Goal: Task Accomplishment & Management: Complete application form

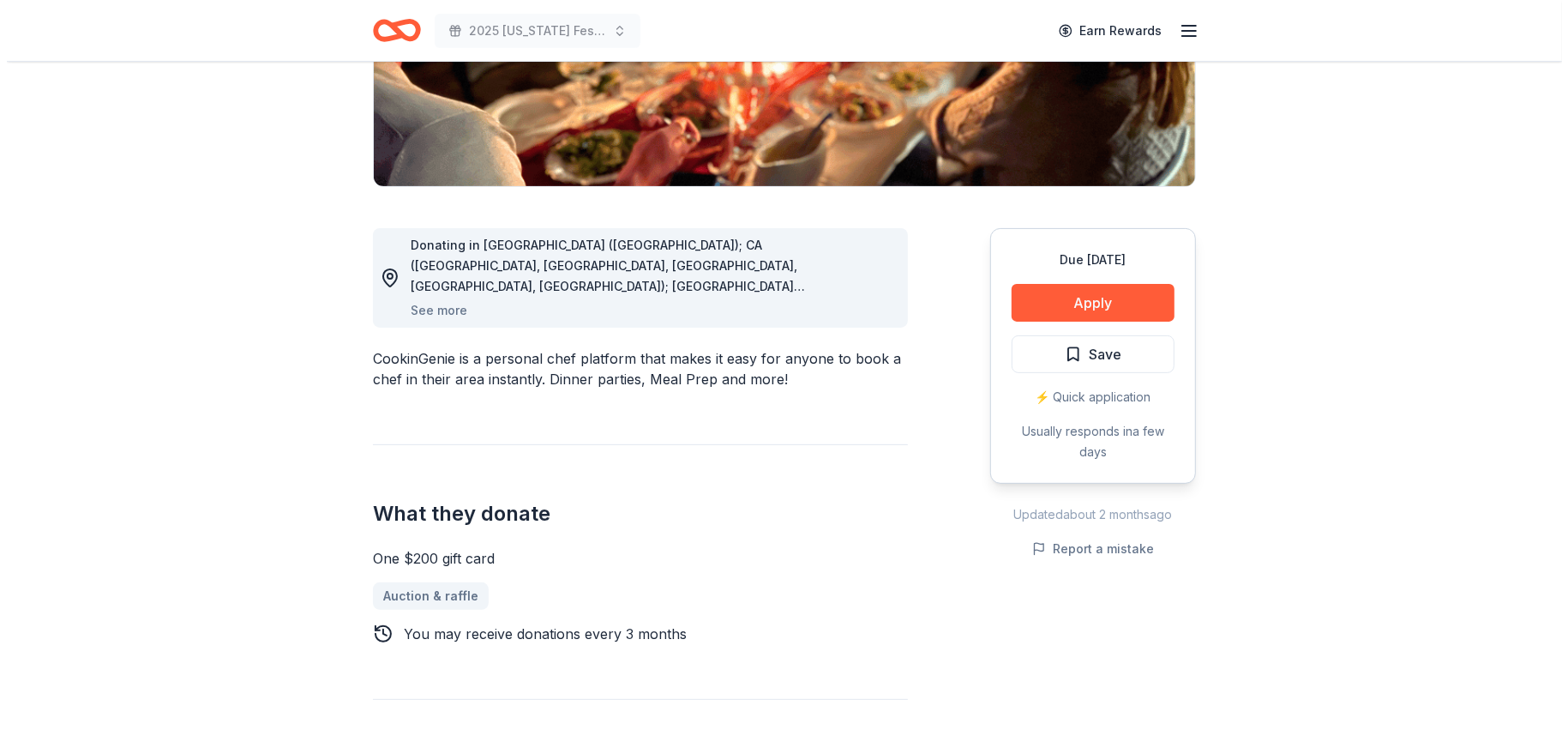
scroll to position [343, 0]
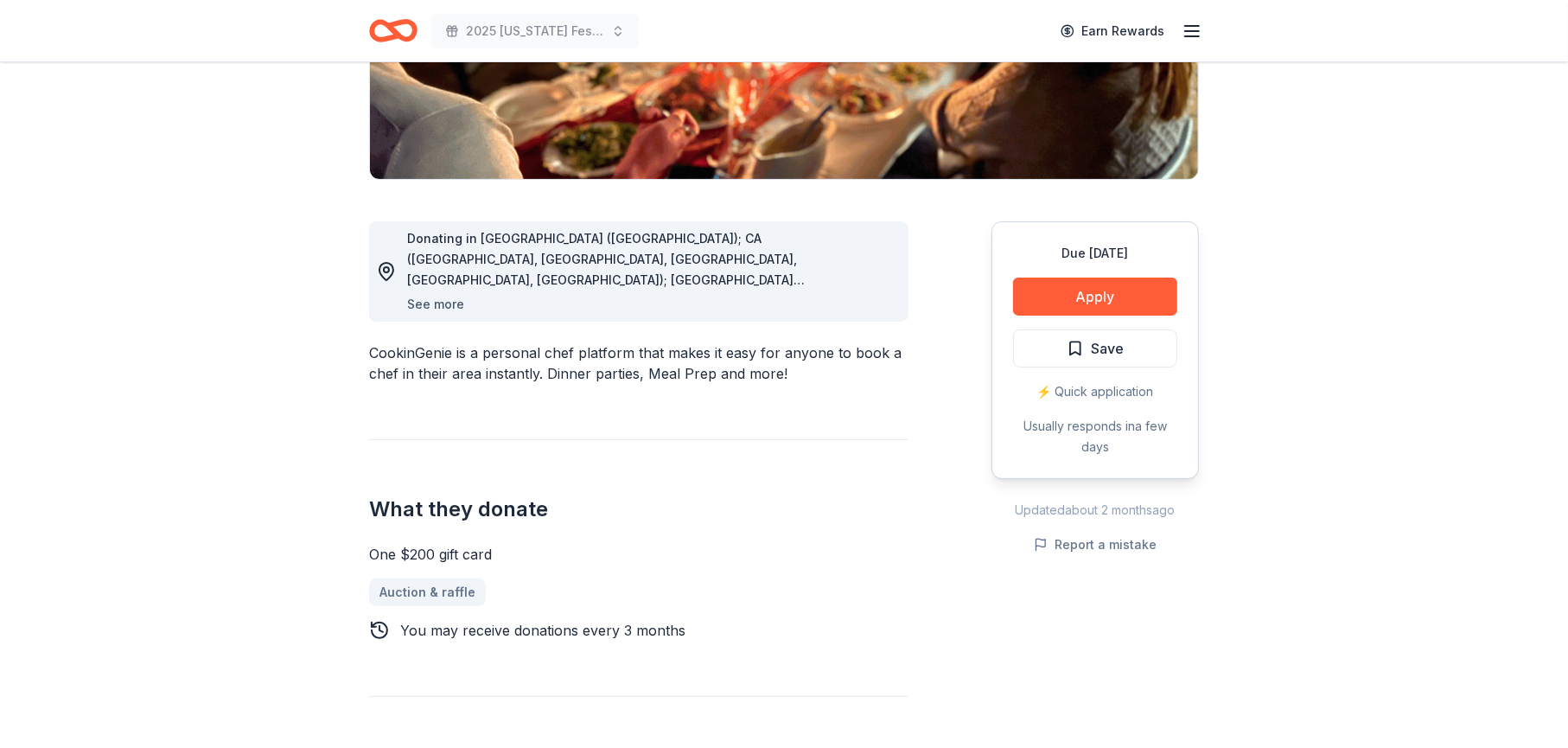
click at [433, 300] on button "See more" at bounding box center [435, 304] width 57 height 21
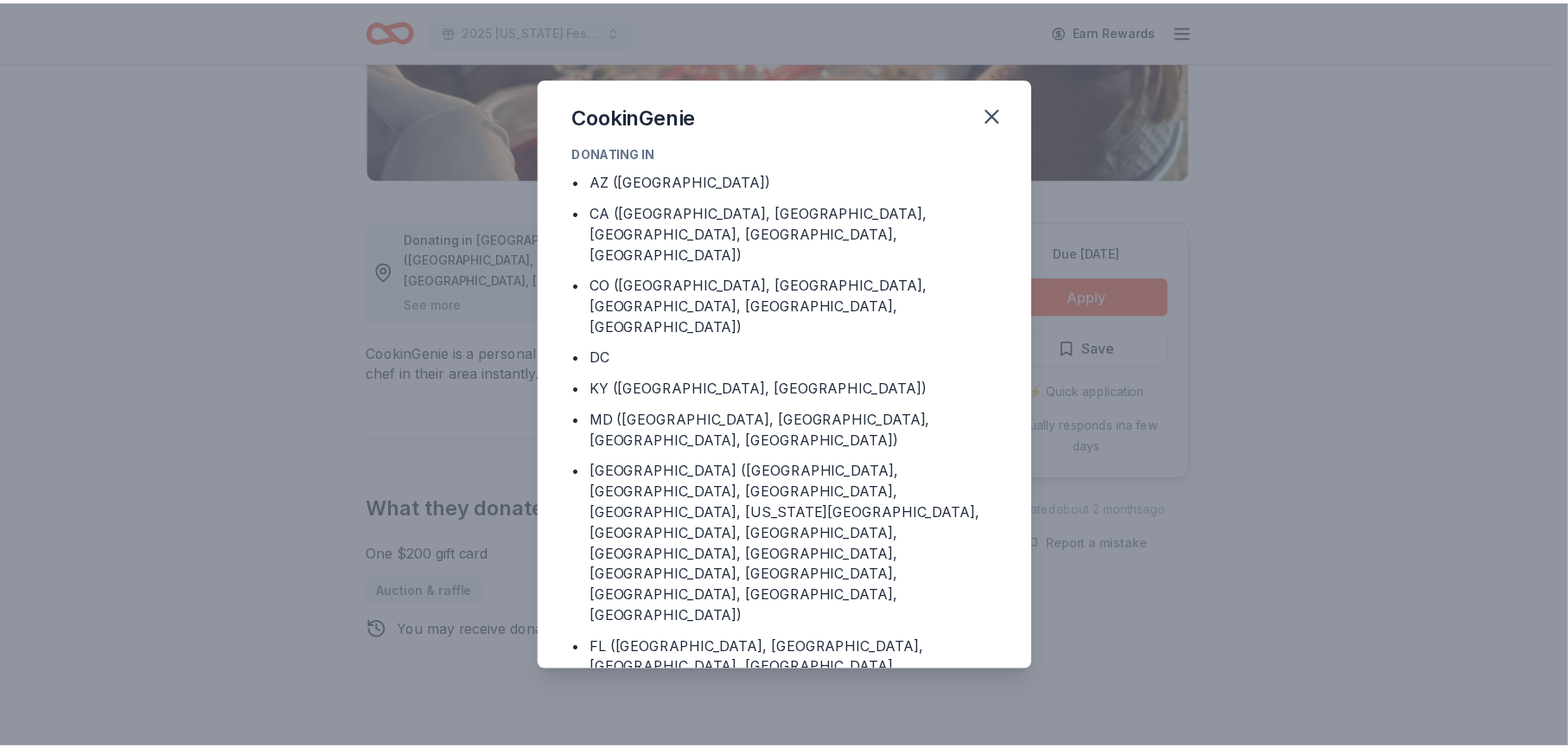
scroll to position [0, 0]
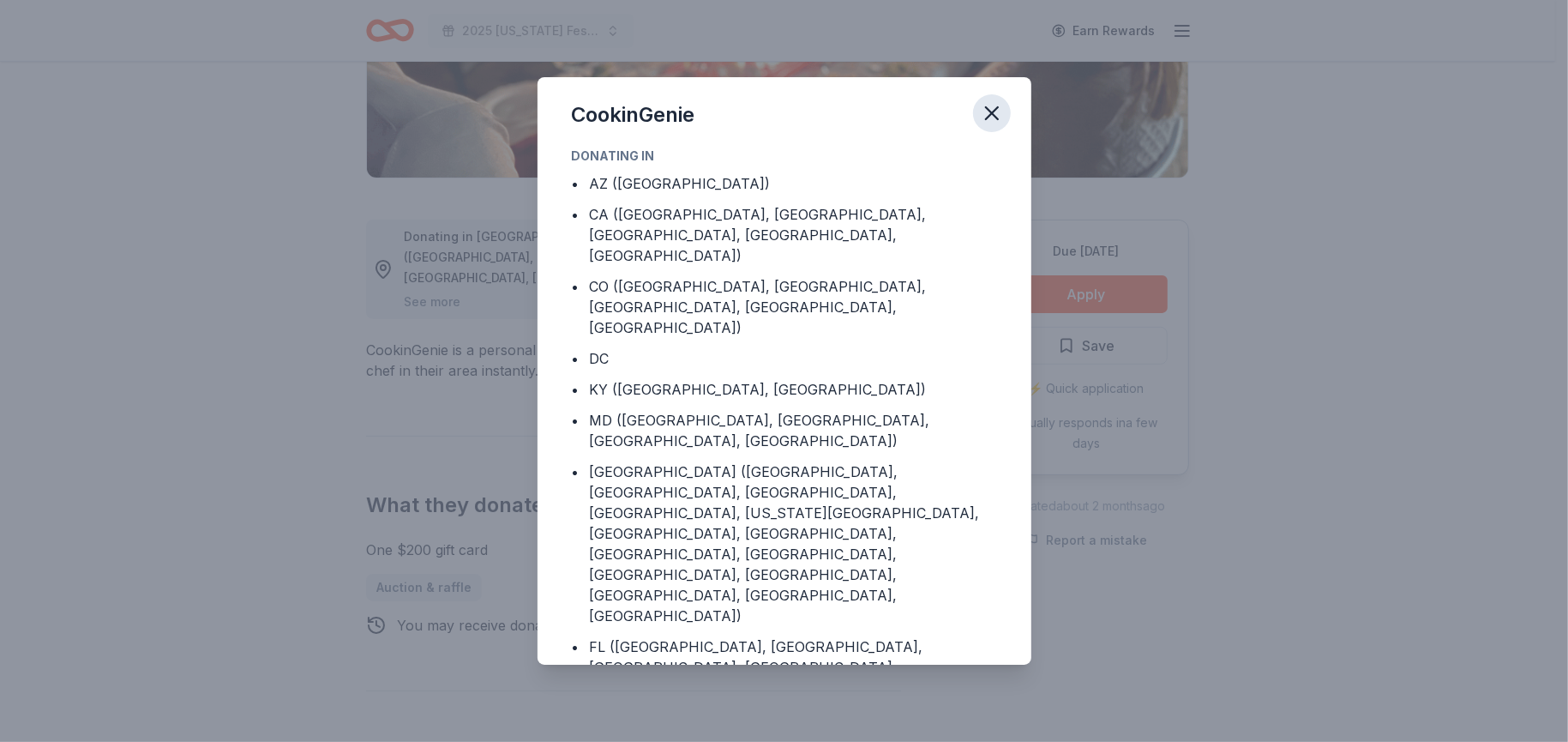
click at [992, 112] on icon "button" at bounding box center [992, 113] width 12 height 12
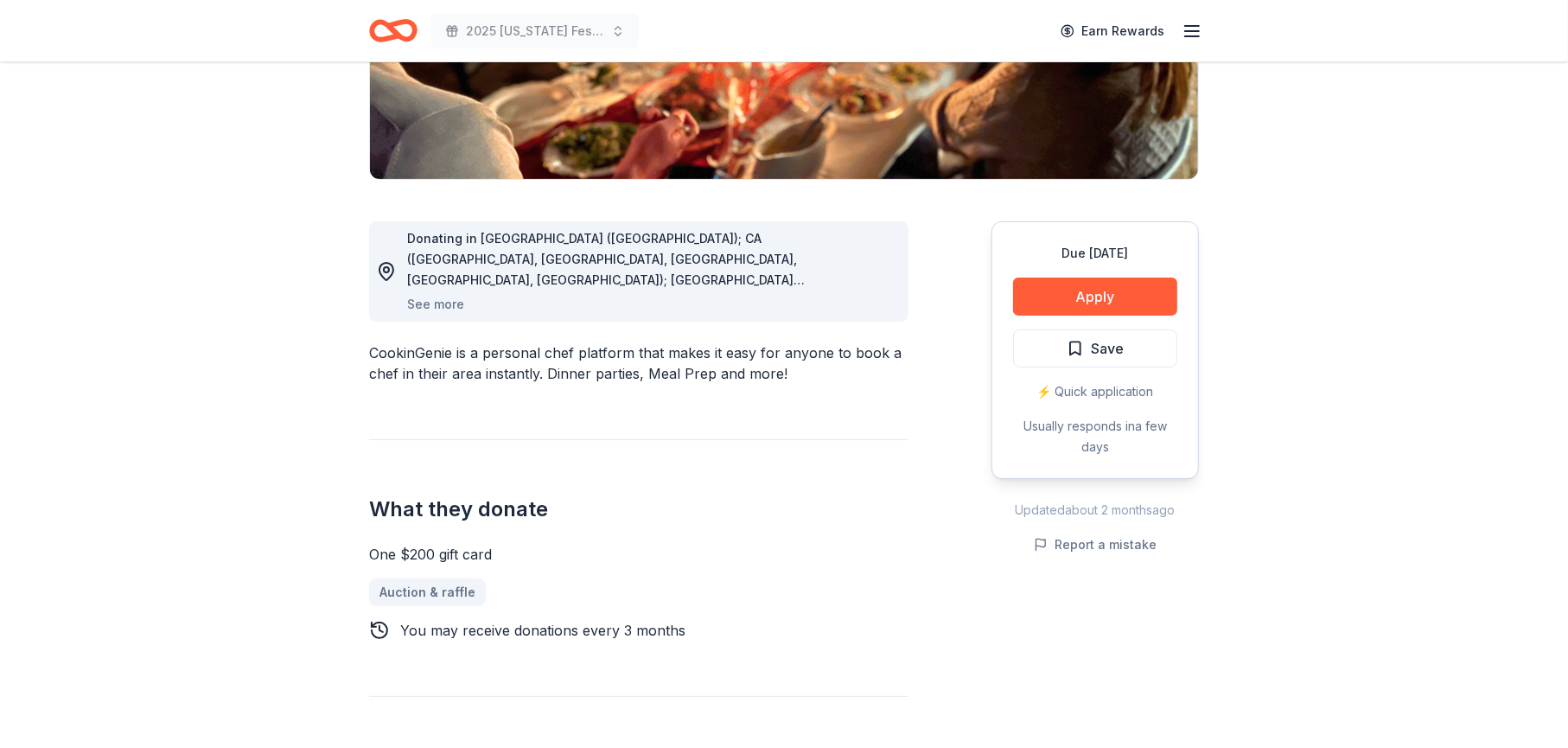
click at [401, 33] on icon "Home" at bounding box center [392, 30] width 48 height 41
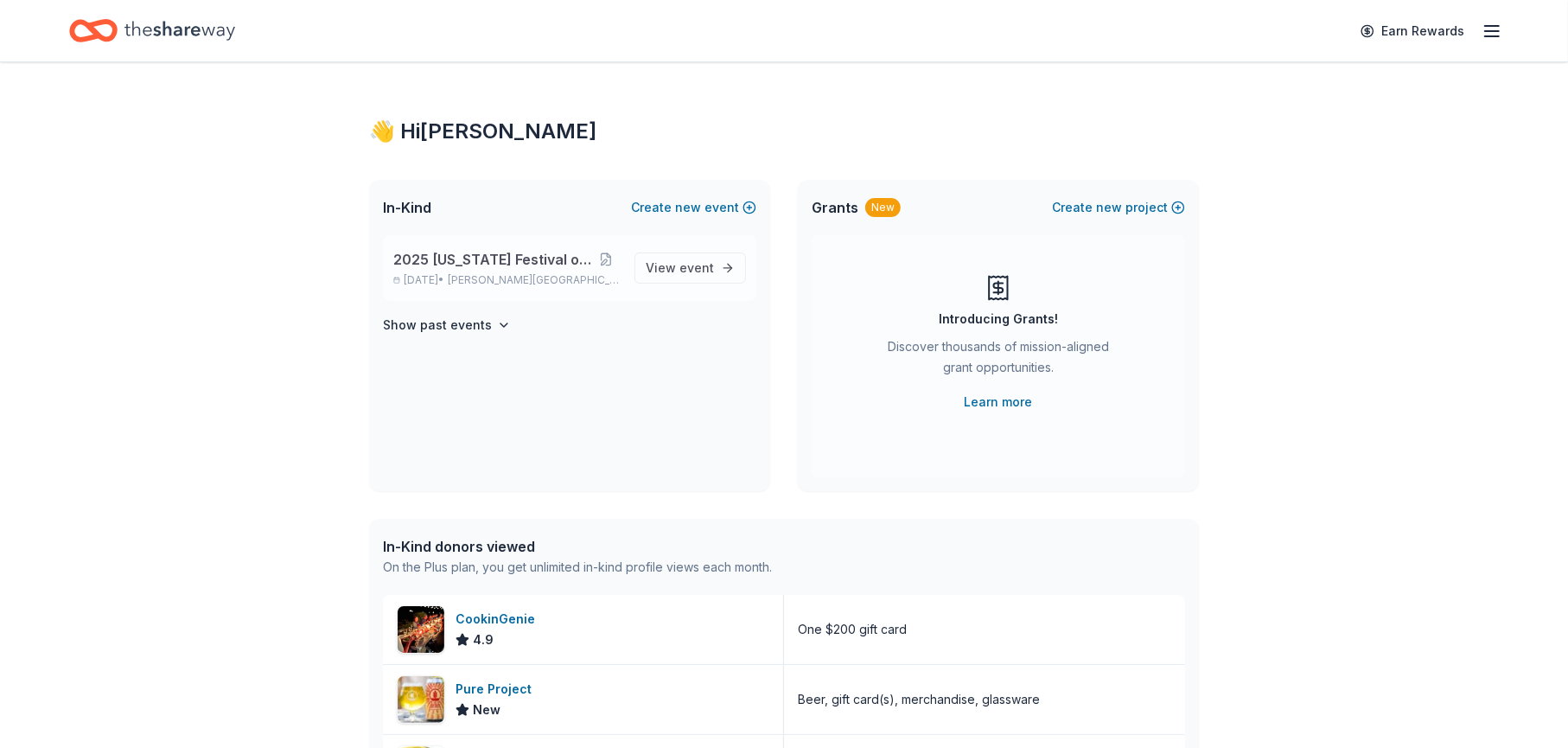
click at [461, 254] on span "2025 [US_STATE] Festival of Trees" at bounding box center [492, 259] width 198 height 21
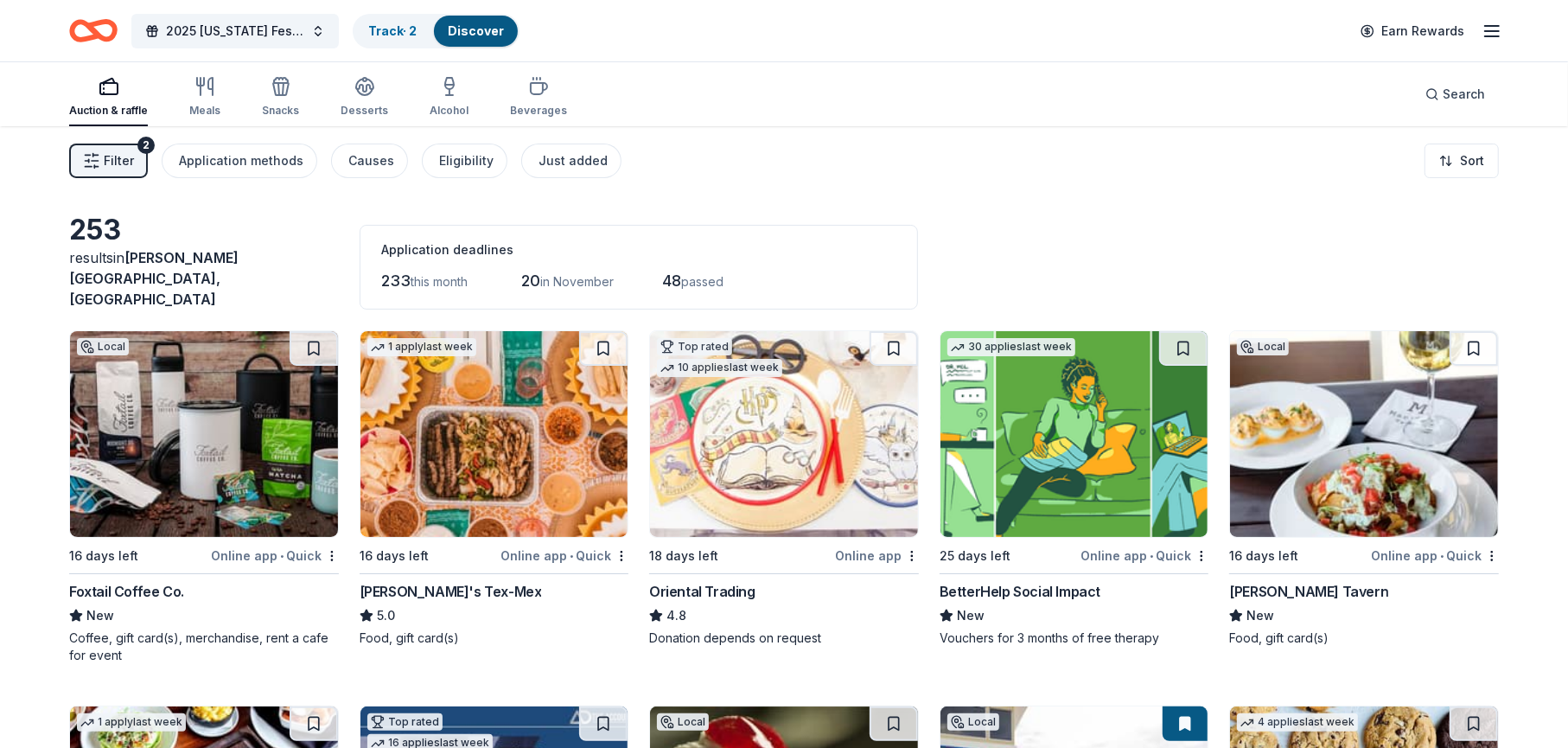
click at [104, 154] on span "Filter" at bounding box center [118, 160] width 30 height 21
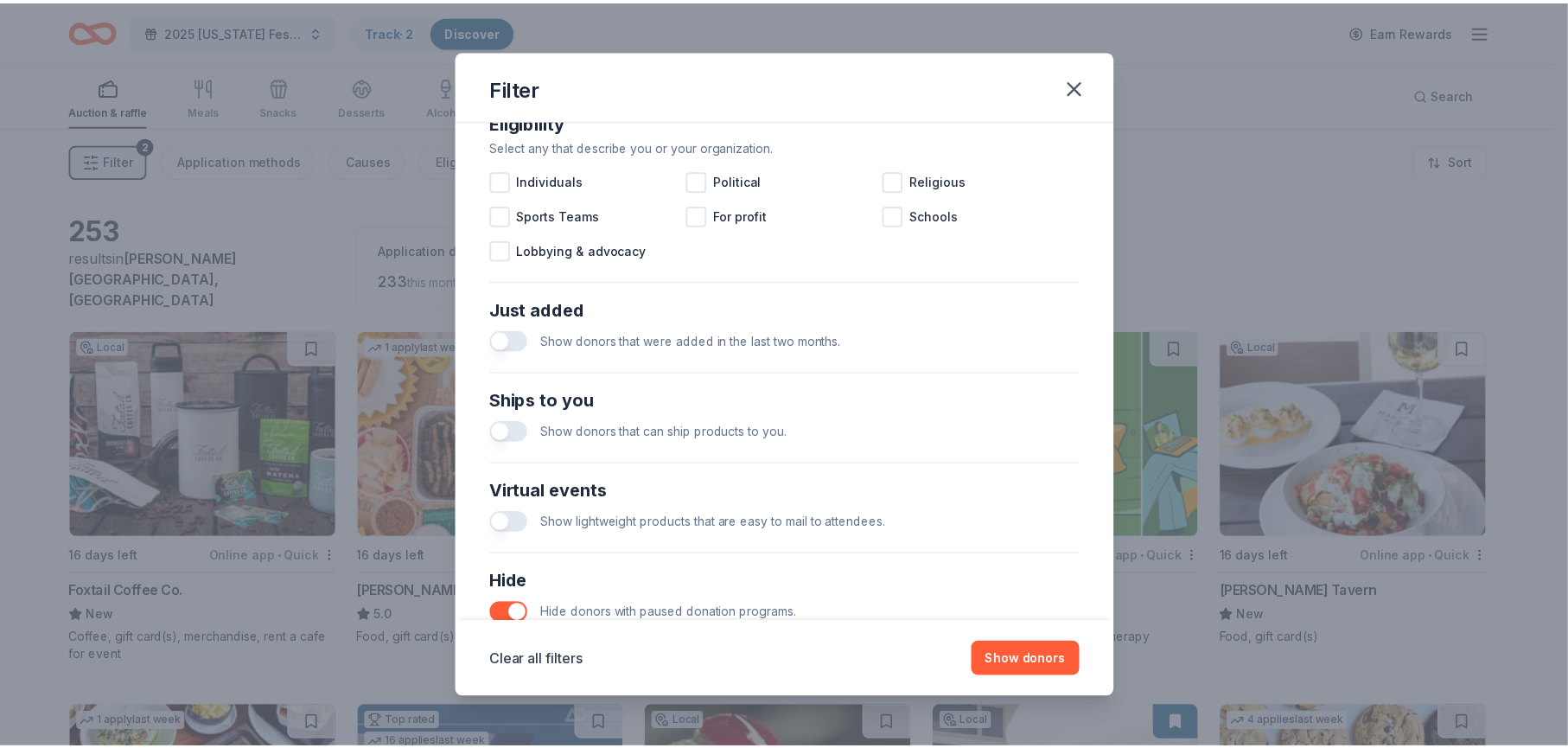
scroll to position [605, 0]
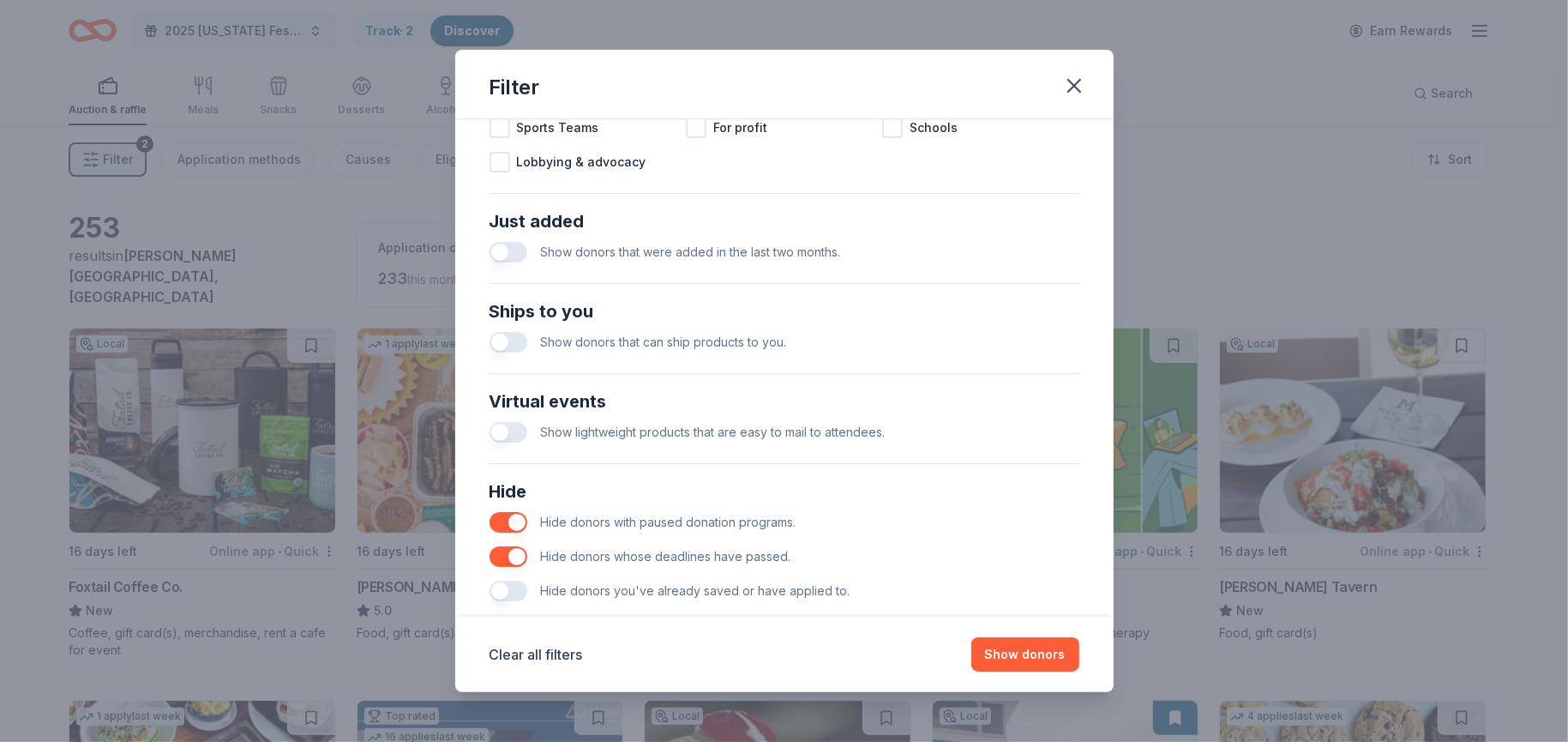
click at [503, 252] on button "button" at bounding box center [509, 252] width 38 height 21
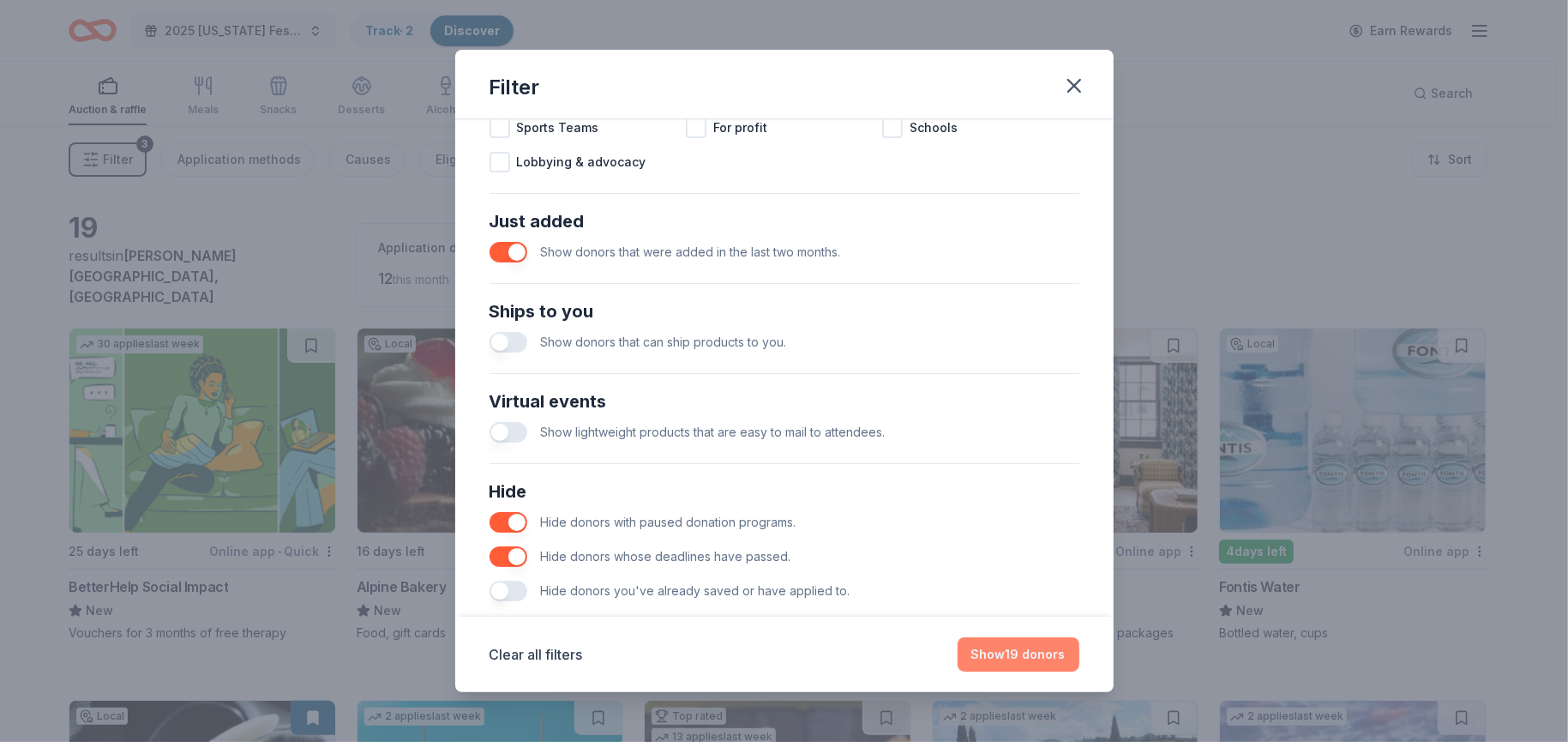
click at [1007, 654] on button "Show 19 donors" at bounding box center [1018, 654] width 122 height 34
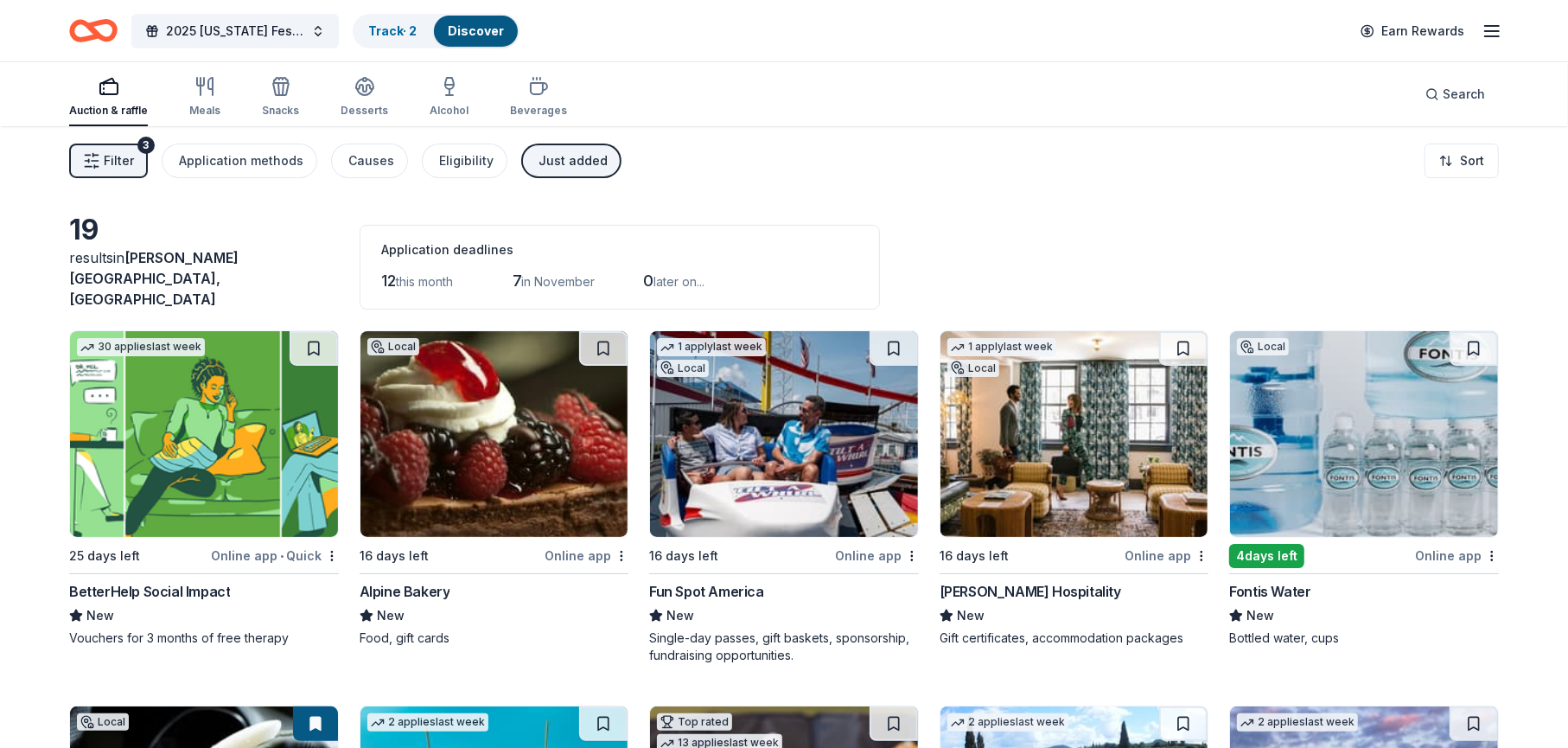
click at [94, 152] on icon "button" at bounding box center [91, 160] width 17 height 17
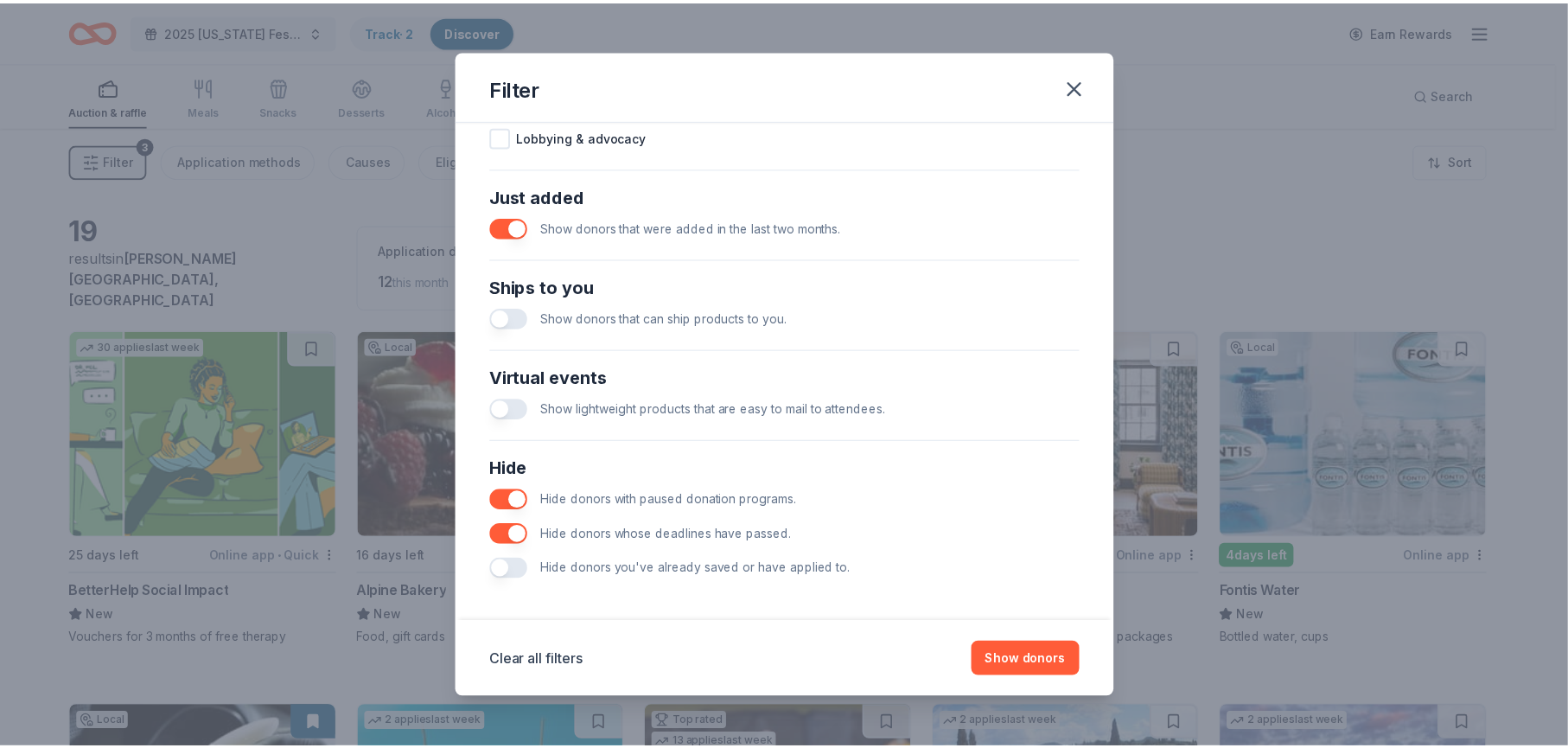
scroll to position [636, 0]
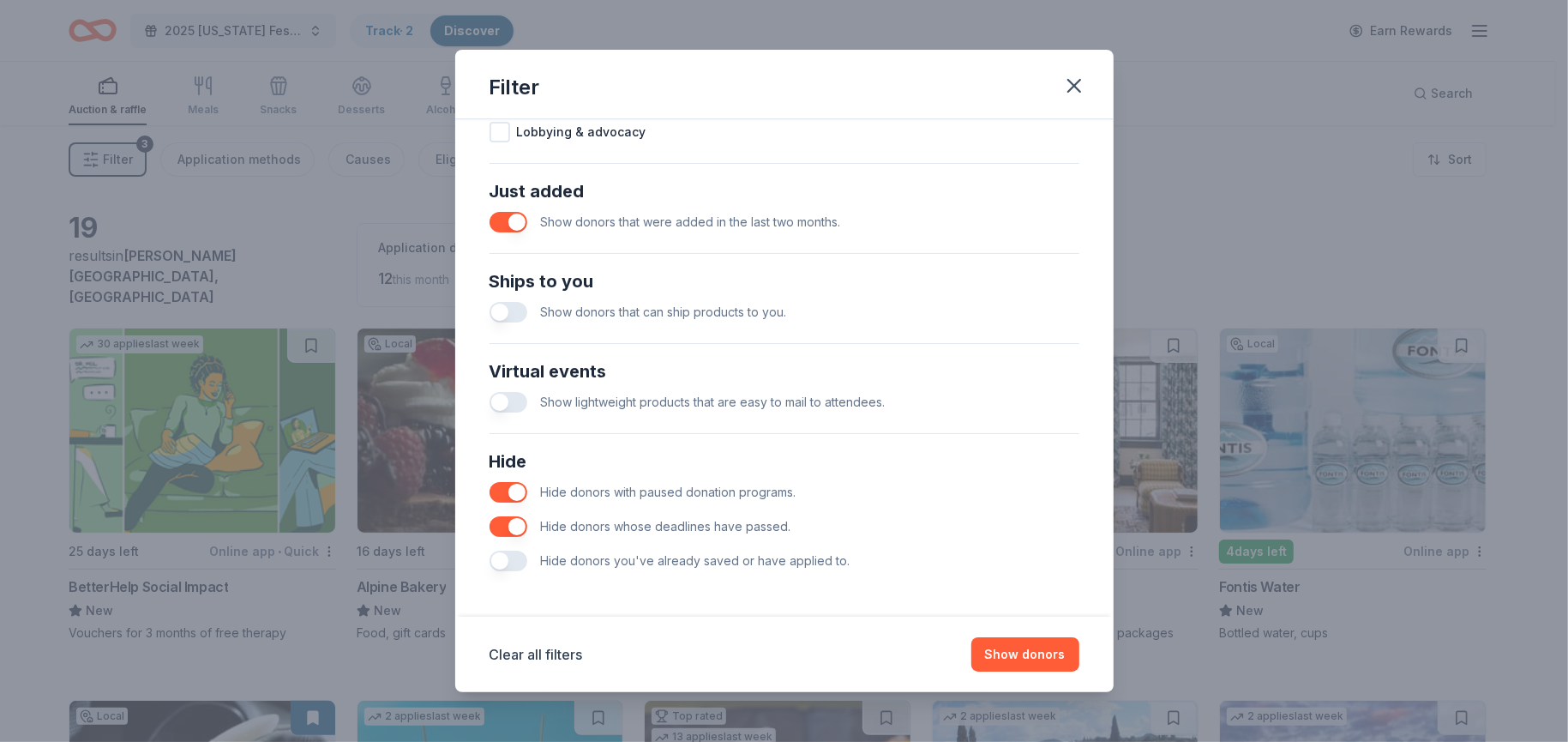
click at [510, 222] on button "button" at bounding box center [509, 221] width 38 height 21
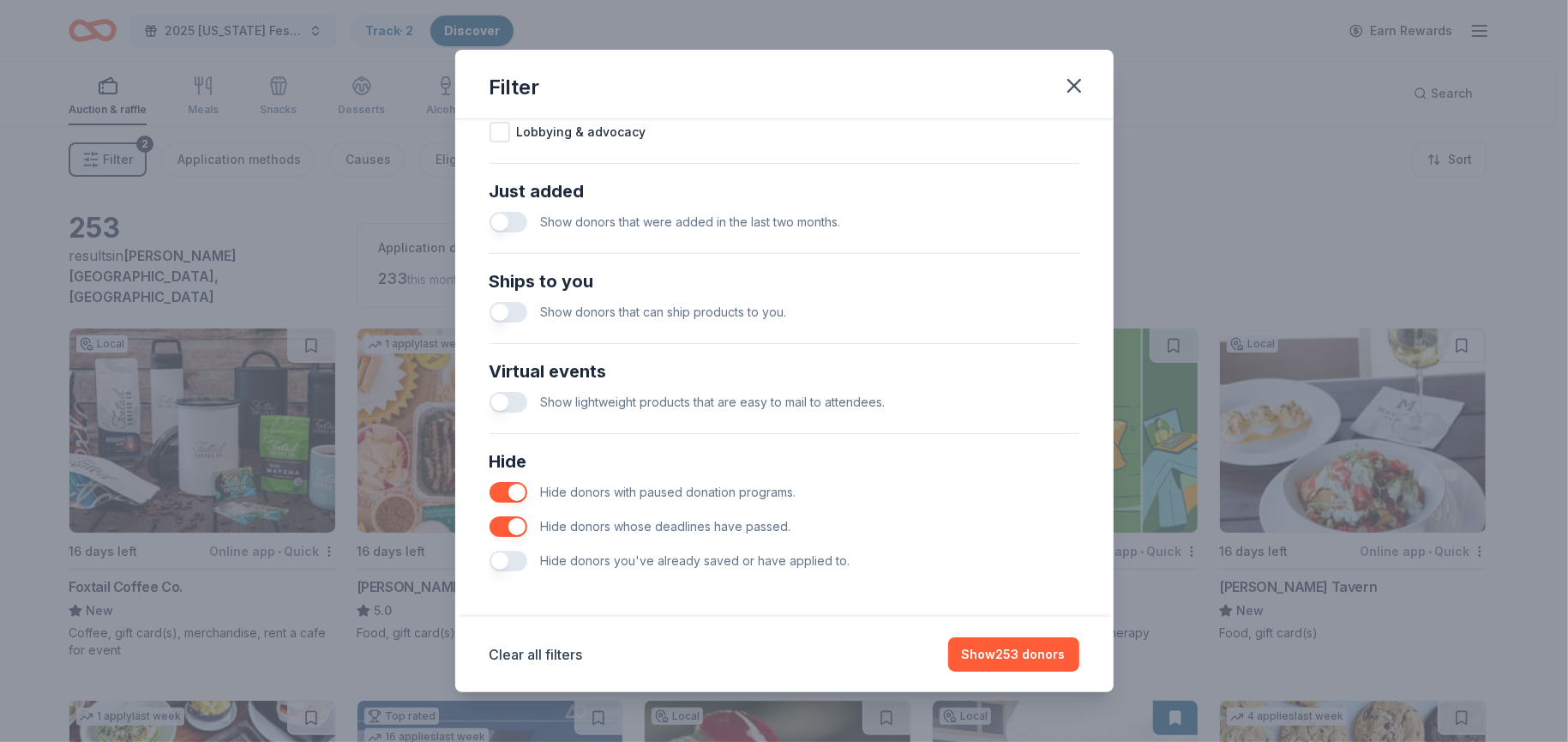
click at [496, 556] on button "button" at bounding box center [509, 560] width 38 height 21
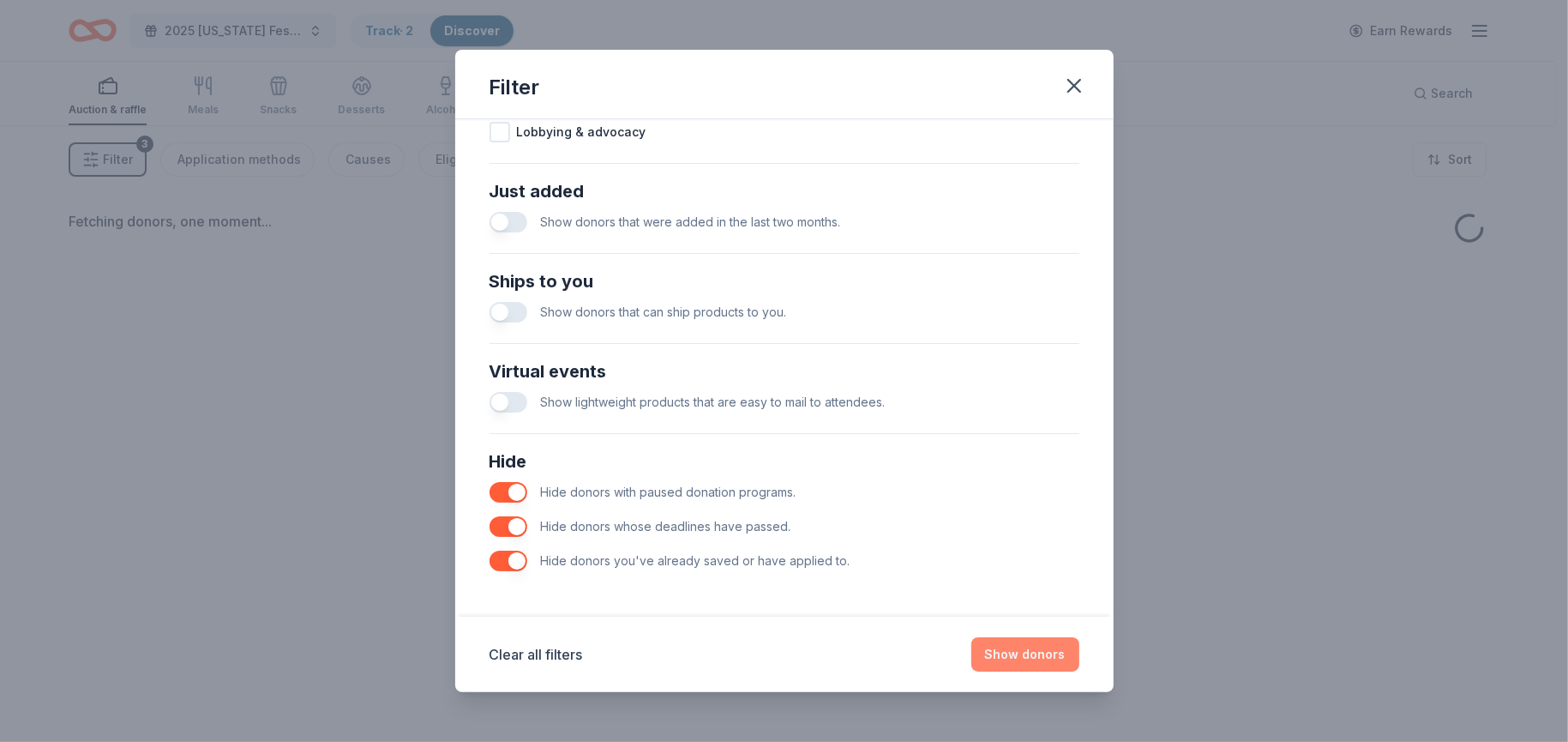
click at [1020, 657] on button "Show donors" at bounding box center [1026, 654] width 108 height 34
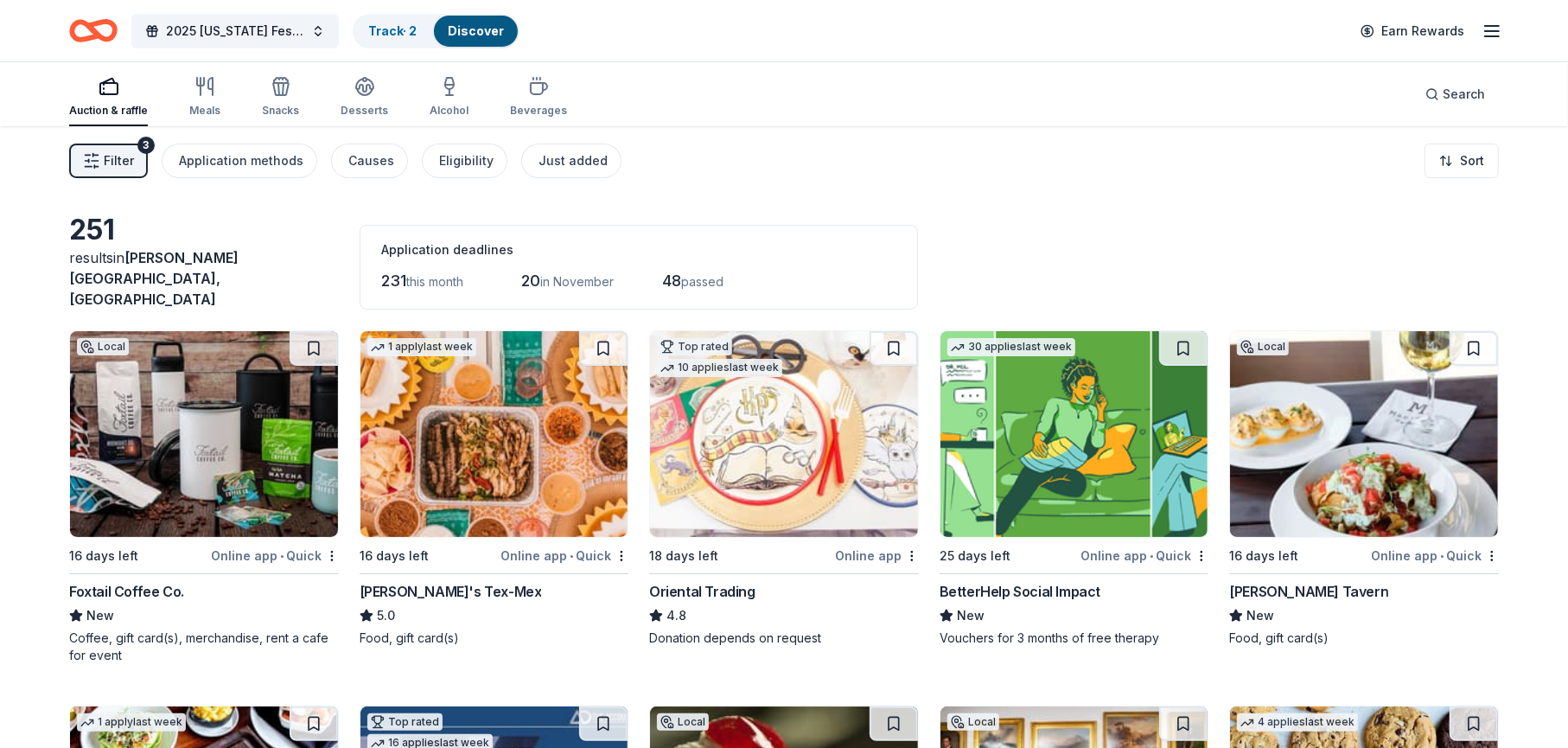
click at [94, 156] on icon "button" at bounding box center [91, 160] width 17 height 17
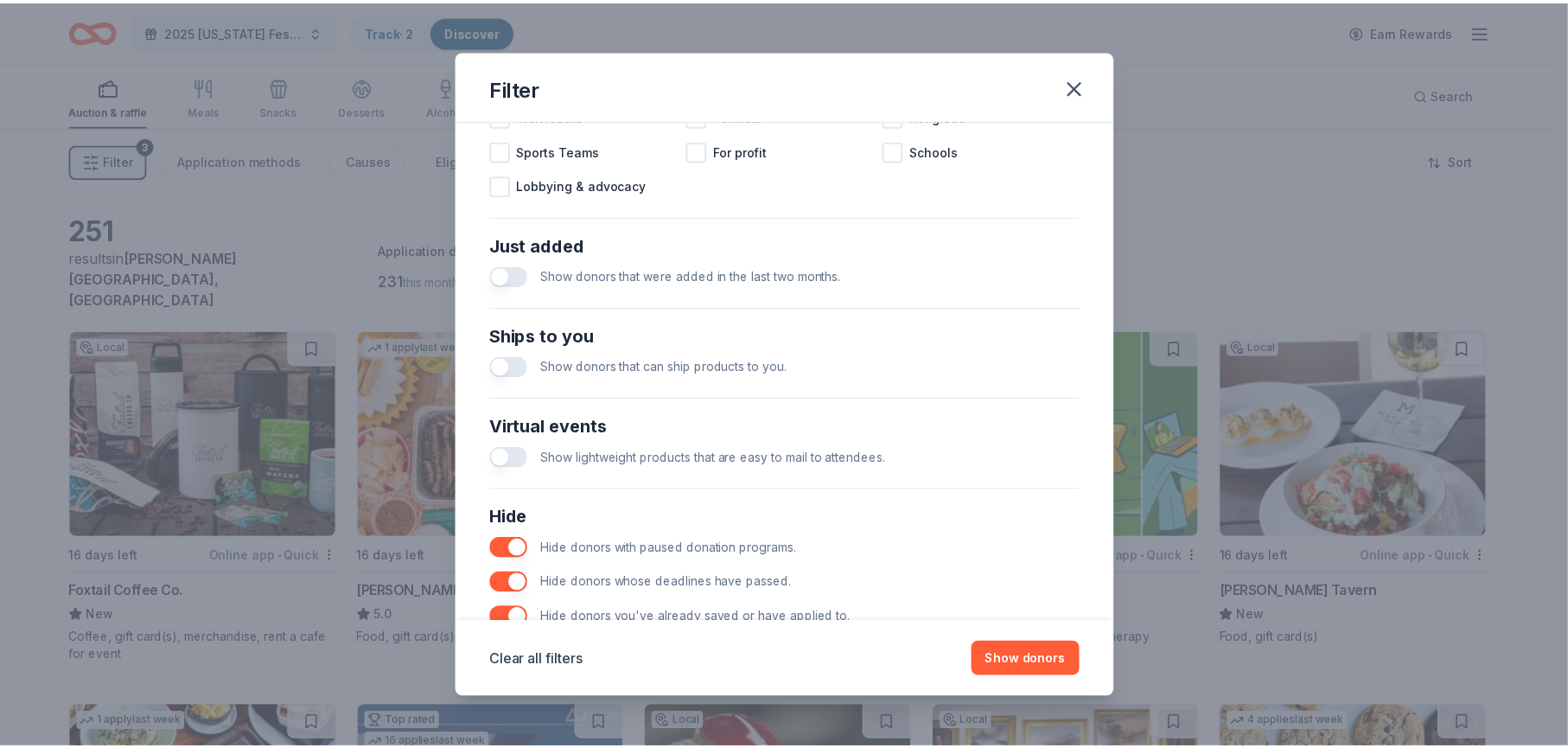
scroll to position [636, 0]
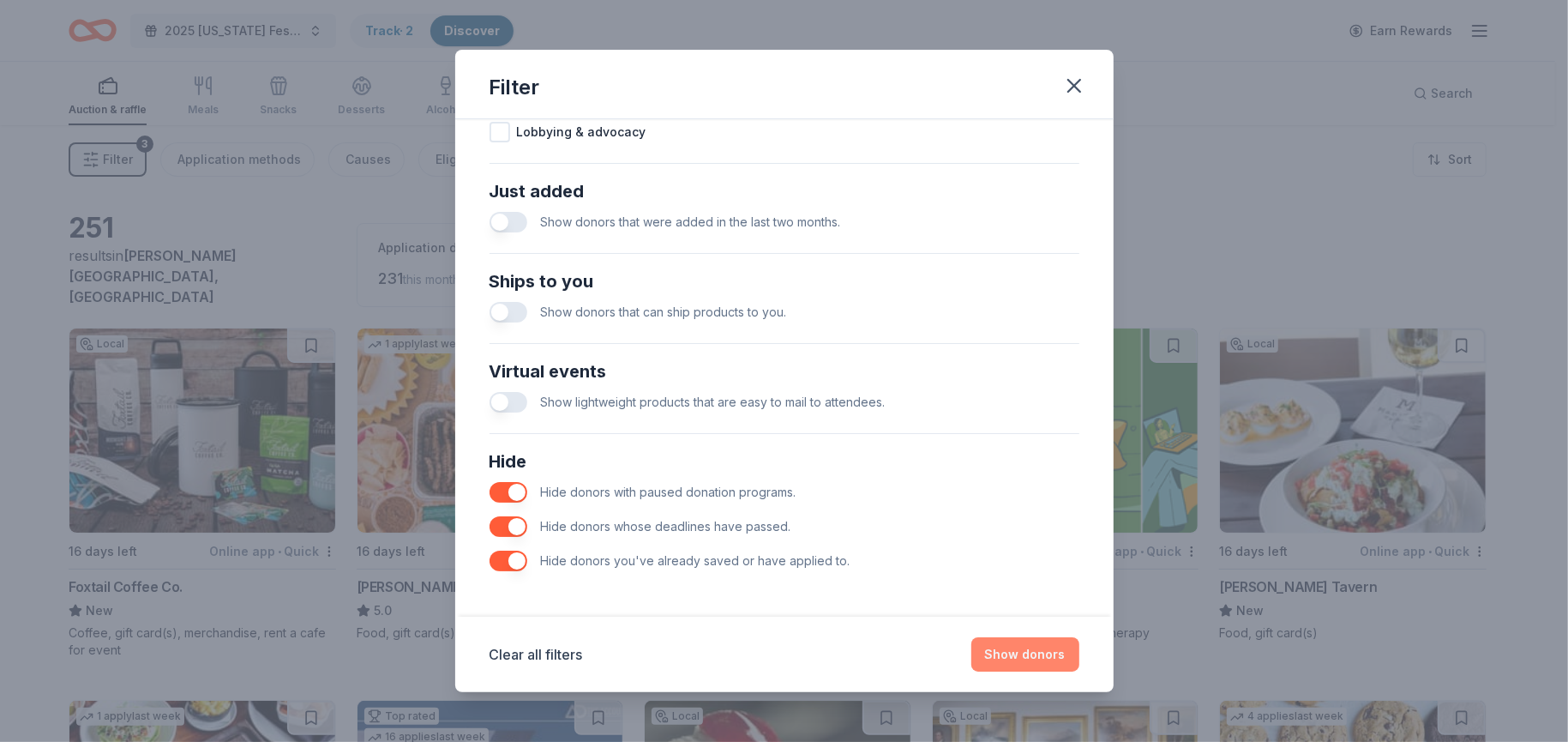
click at [1002, 652] on button "Show donors" at bounding box center [1026, 654] width 108 height 34
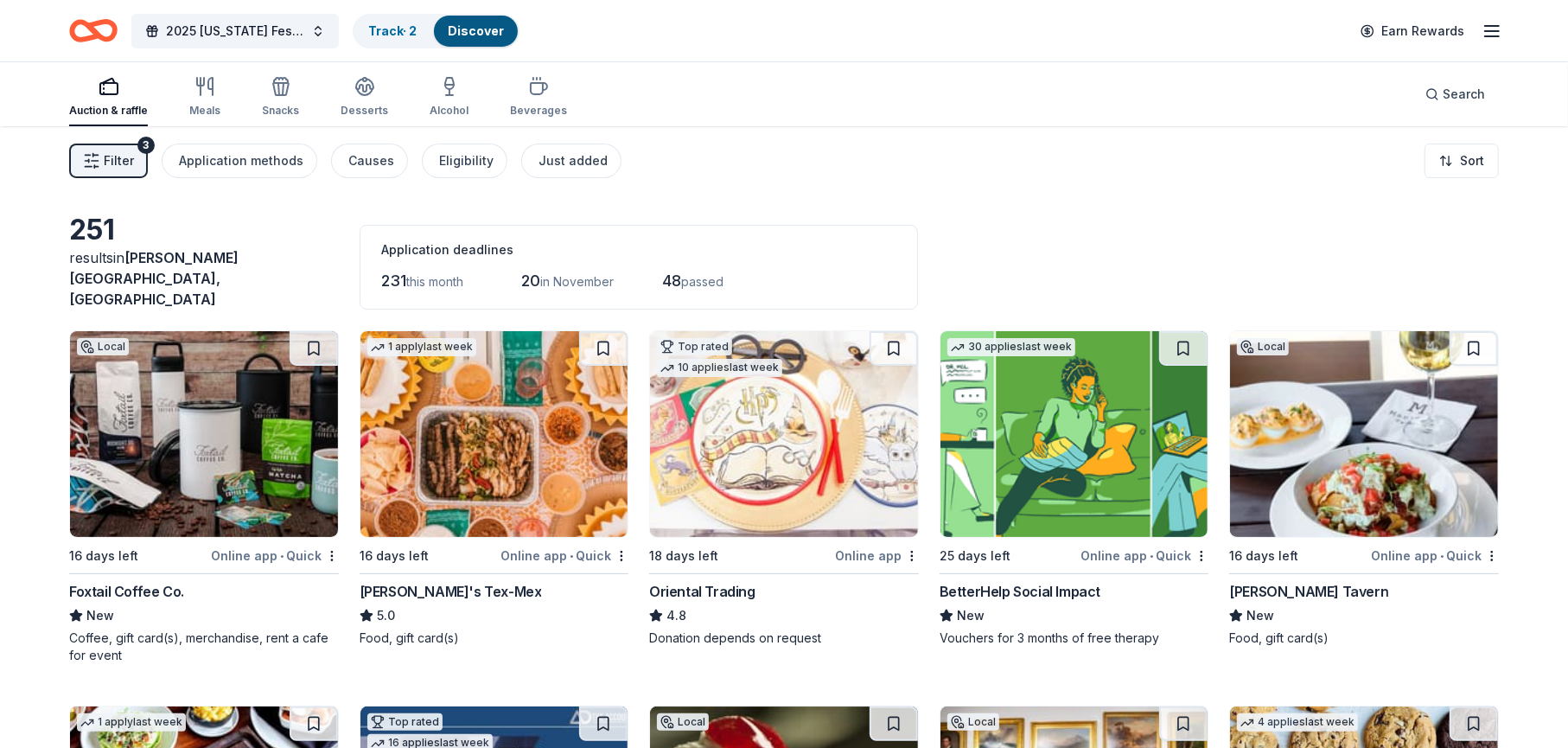
click at [96, 153] on icon "button" at bounding box center [91, 160] width 17 height 17
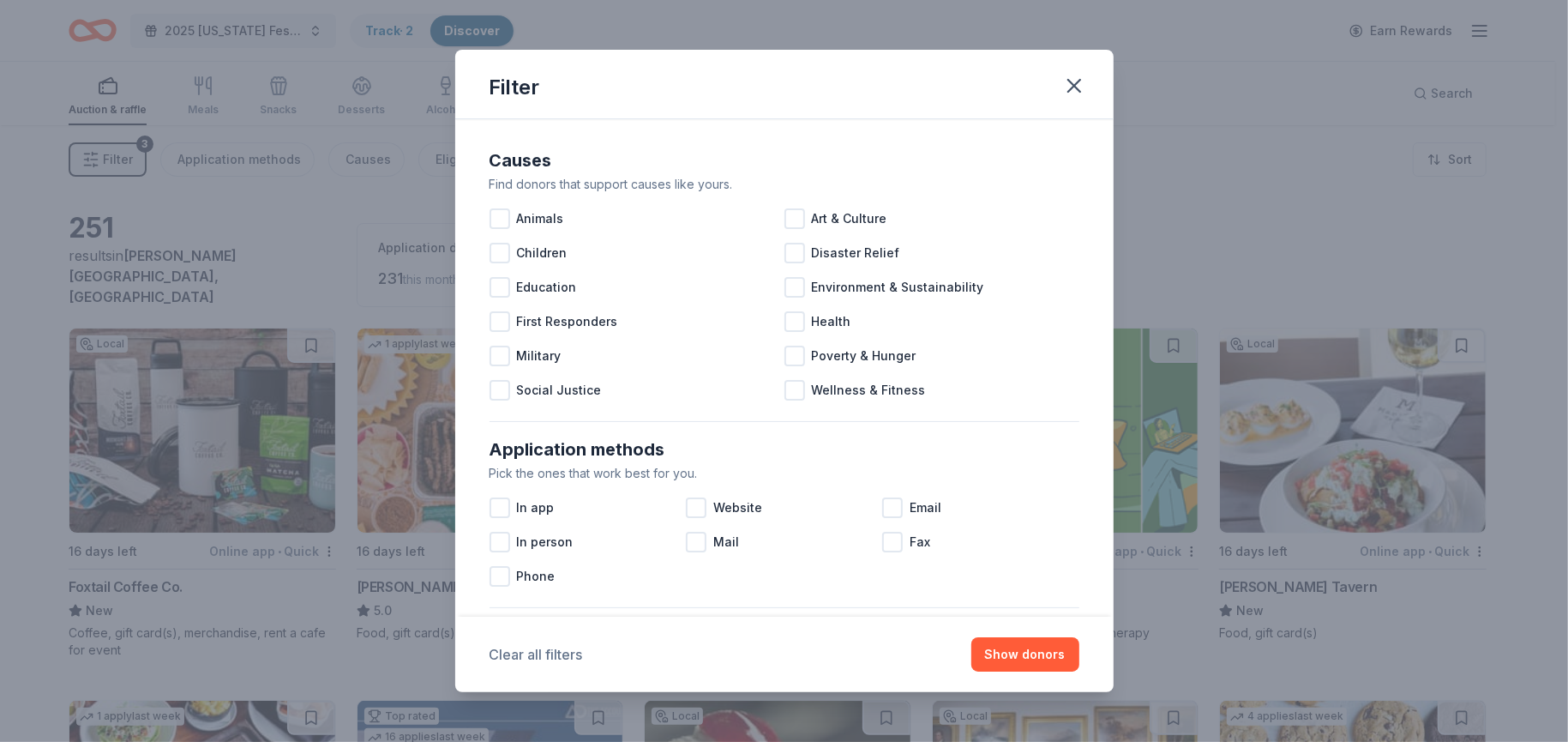
click at [526, 657] on button "Clear all filters" at bounding box center [536, 654] width 93 height 21
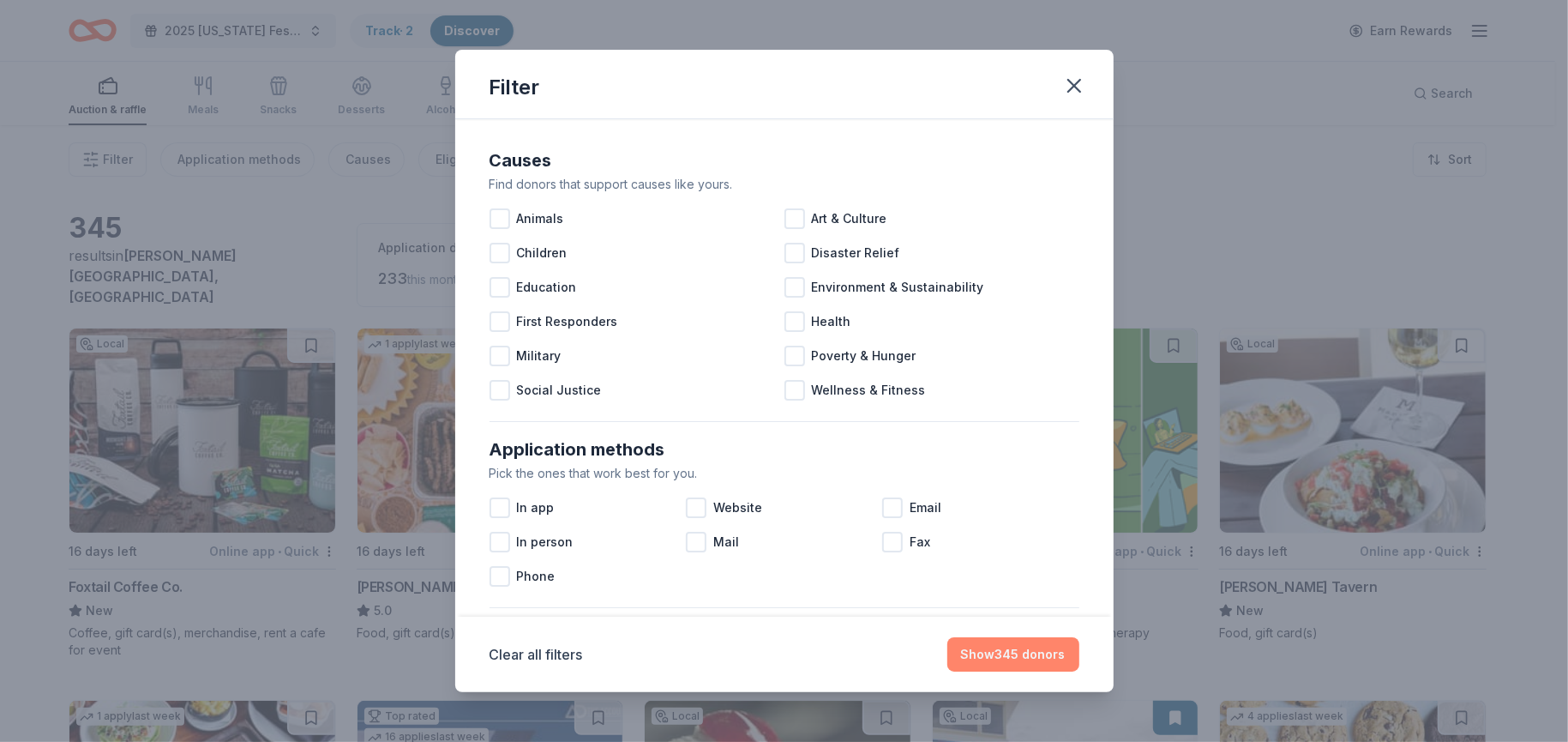
click at [1007, 655] on button "Show 345 donors" at bounding box center [1013, 654] width 132 height 34
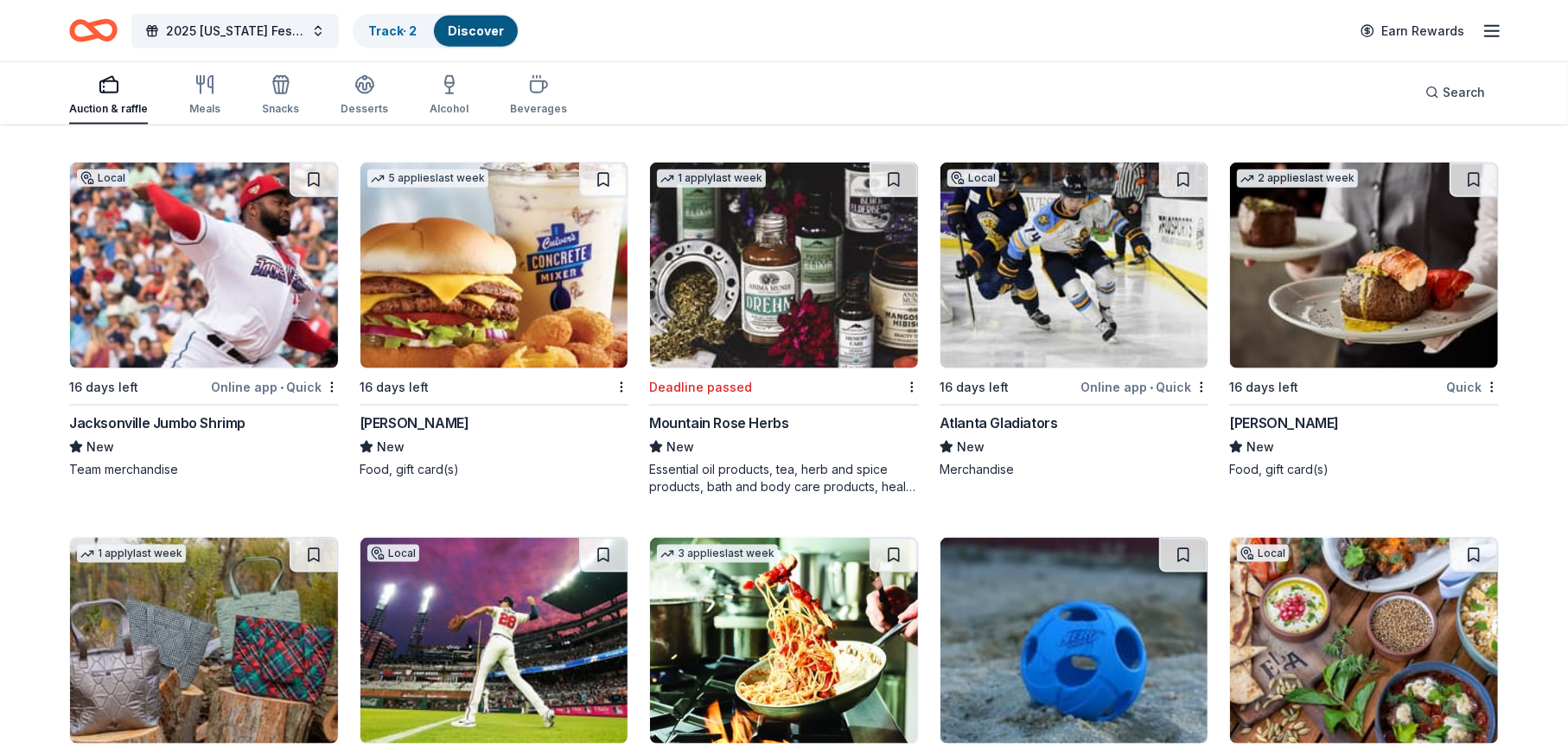
scroll to position [12763, 0]
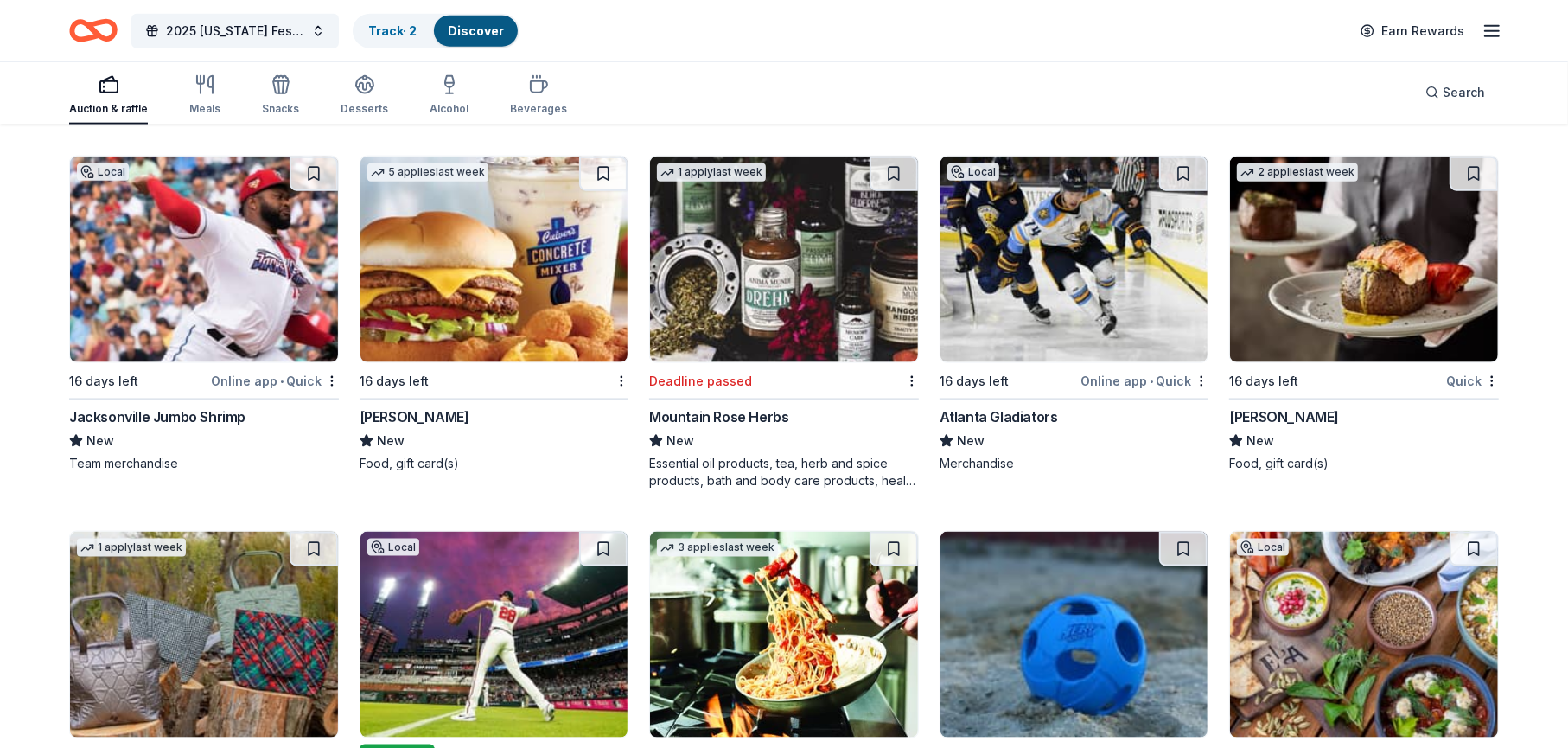
click at [1266, 406] on div "Fleming's" at bounding box center [1284, 416] width 110 height 21
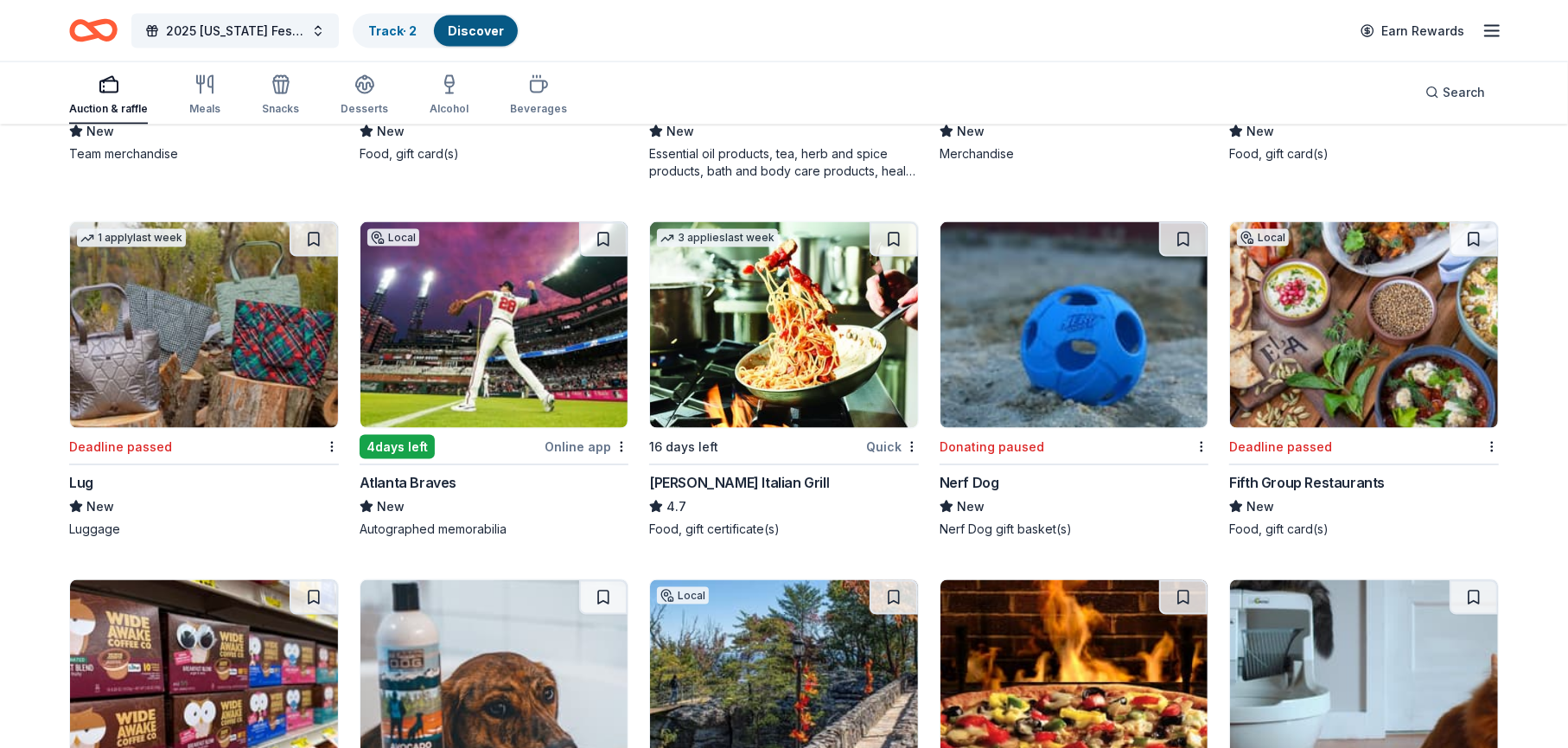
scroll to position [13151, 0]
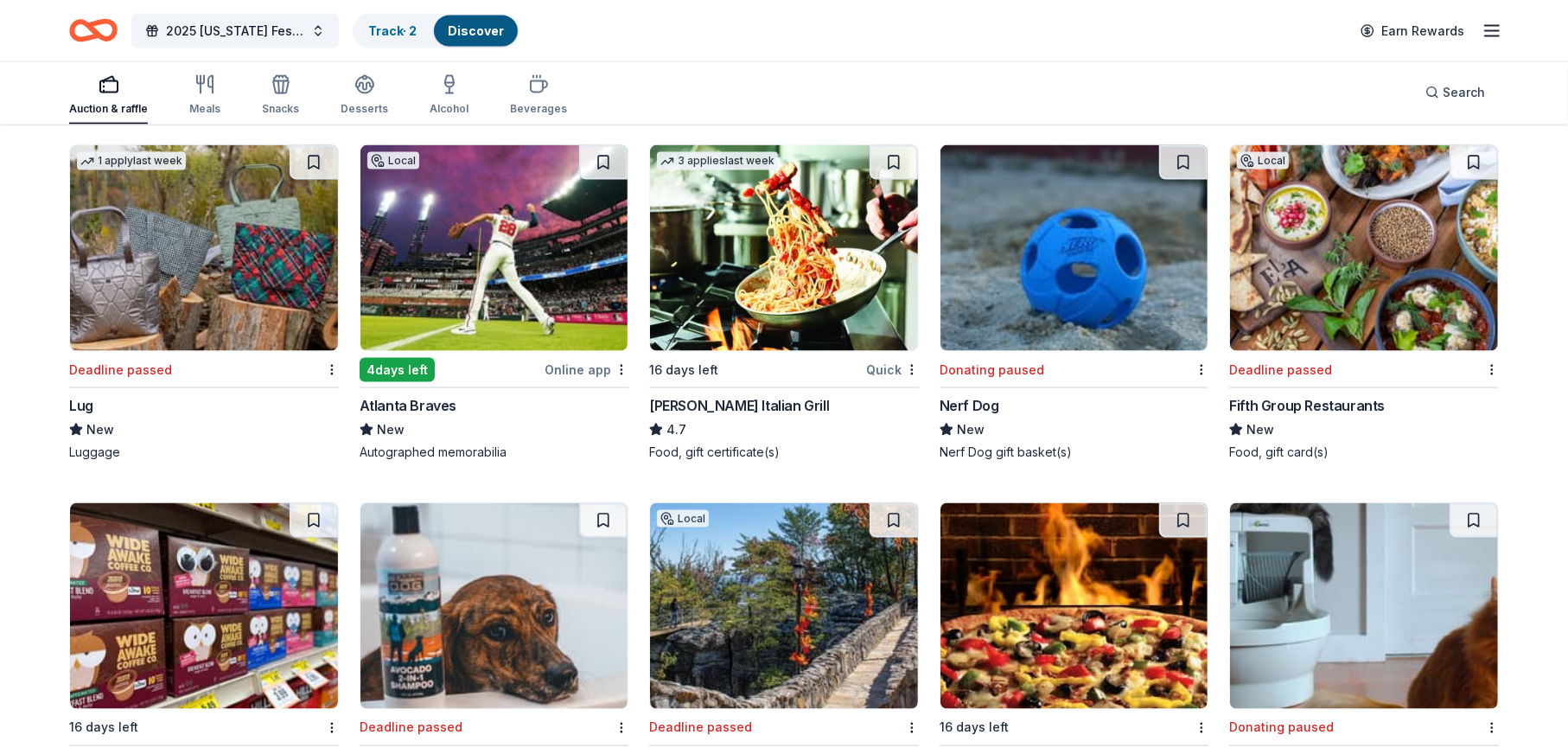
click at [697, 395] on div "Carrabba's Italian Grill" at bounding box center [738, 405] width 179 height 21
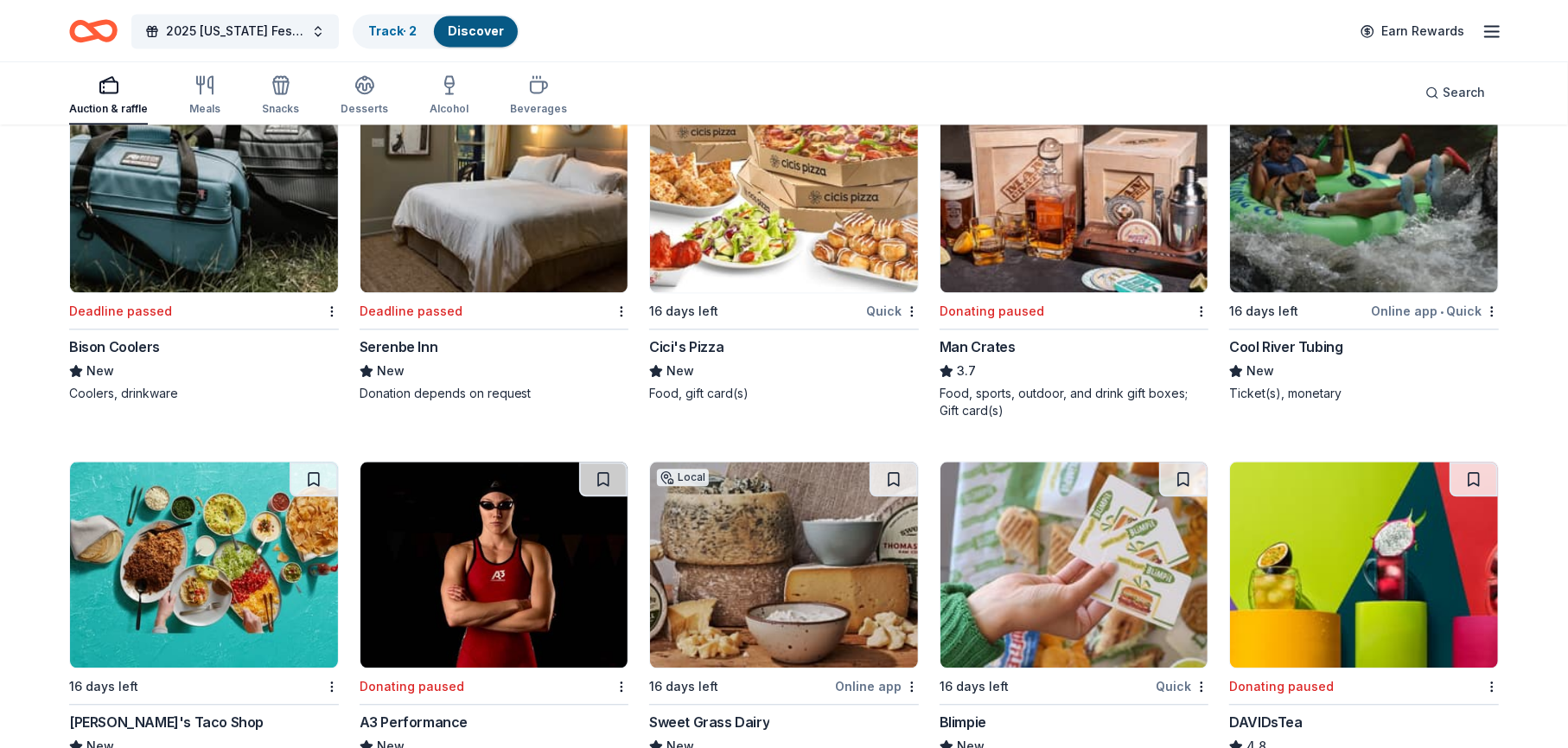
scroll to position [14270, 0]
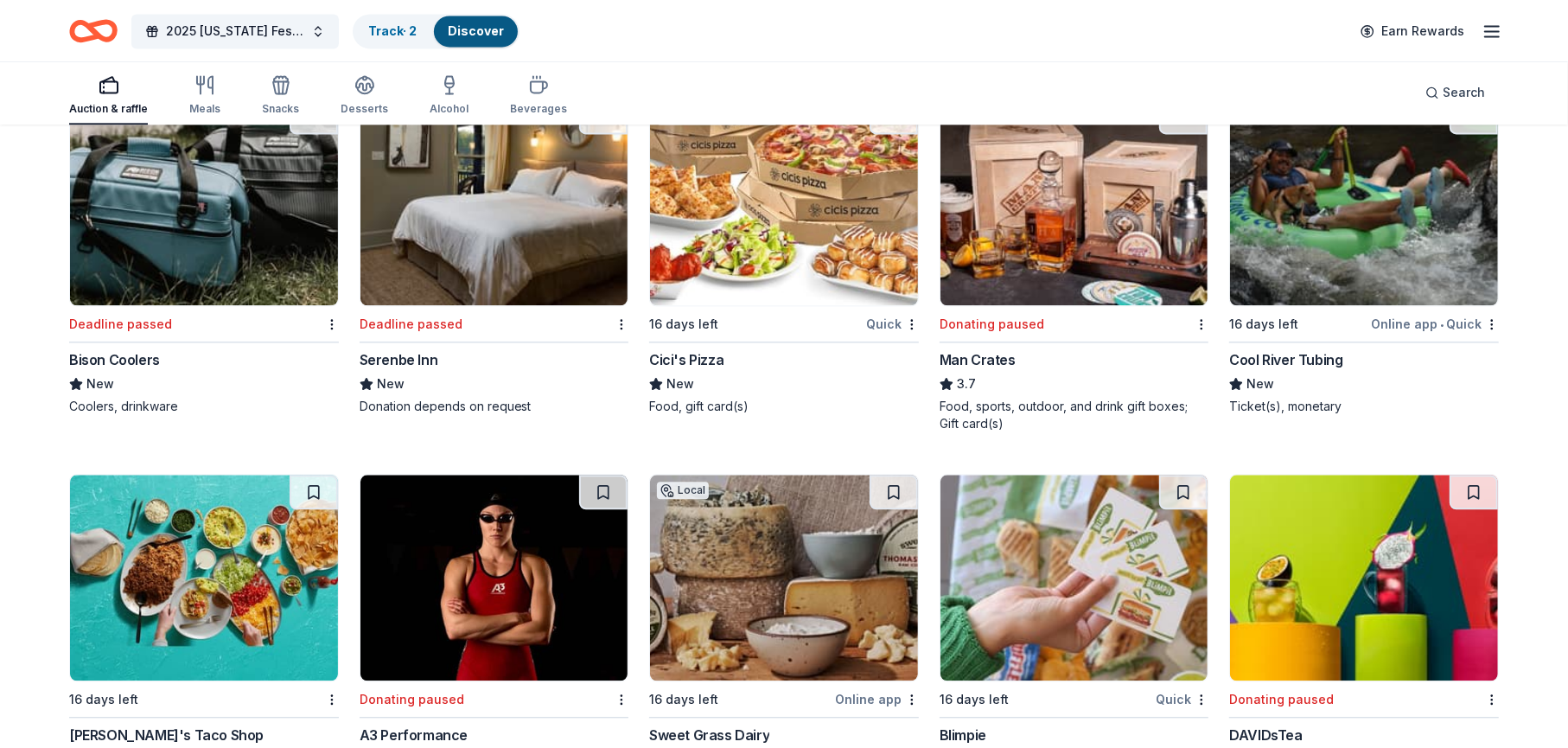
click at [693, 350] on div "Cici's Pizza" at bounding box center [687, 360] width 75 height 21
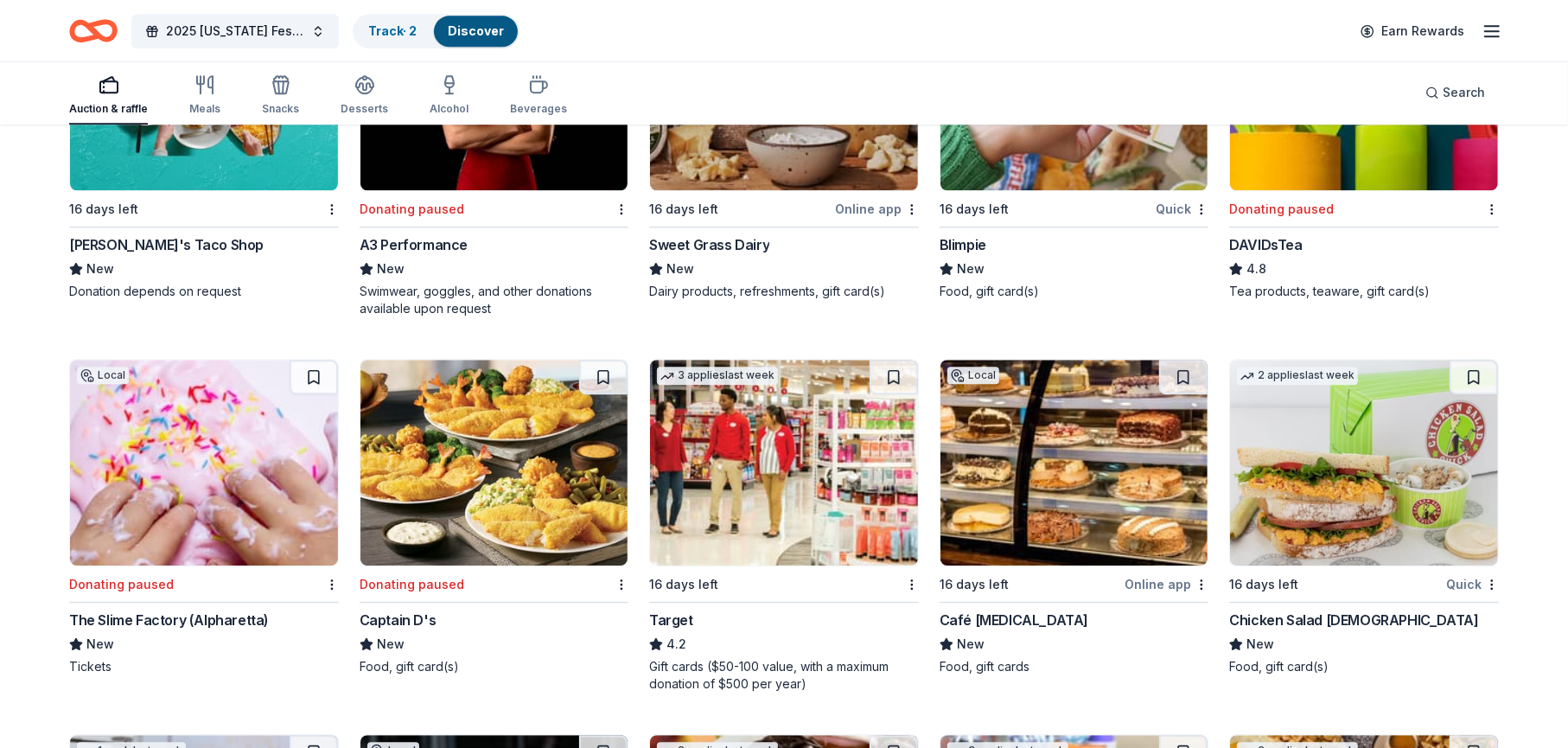
scroll to position [14875, 0]
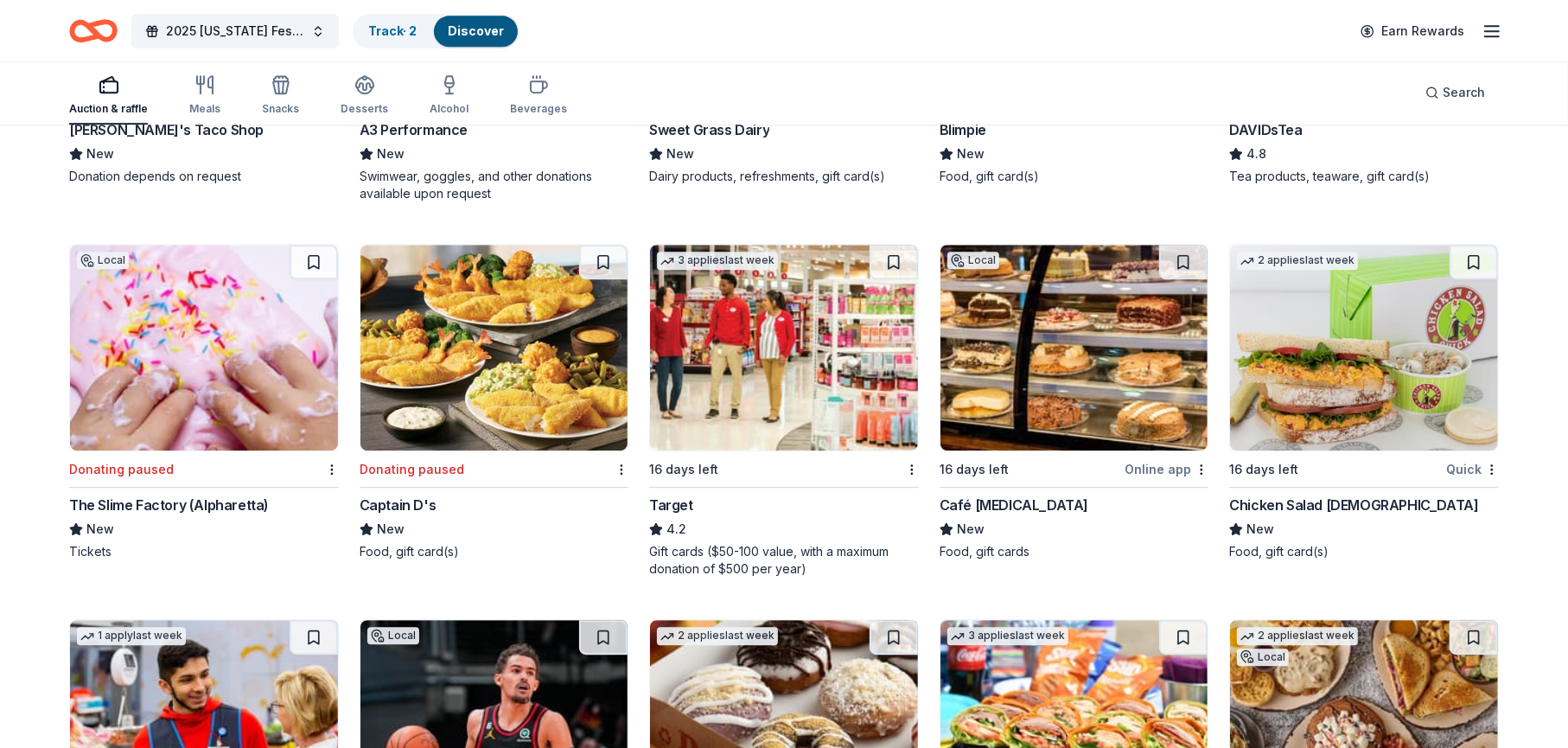
click at [1251, 495] on div "Chicken Salad Chick" at bounding box center [1353, 505] width 249 height 21
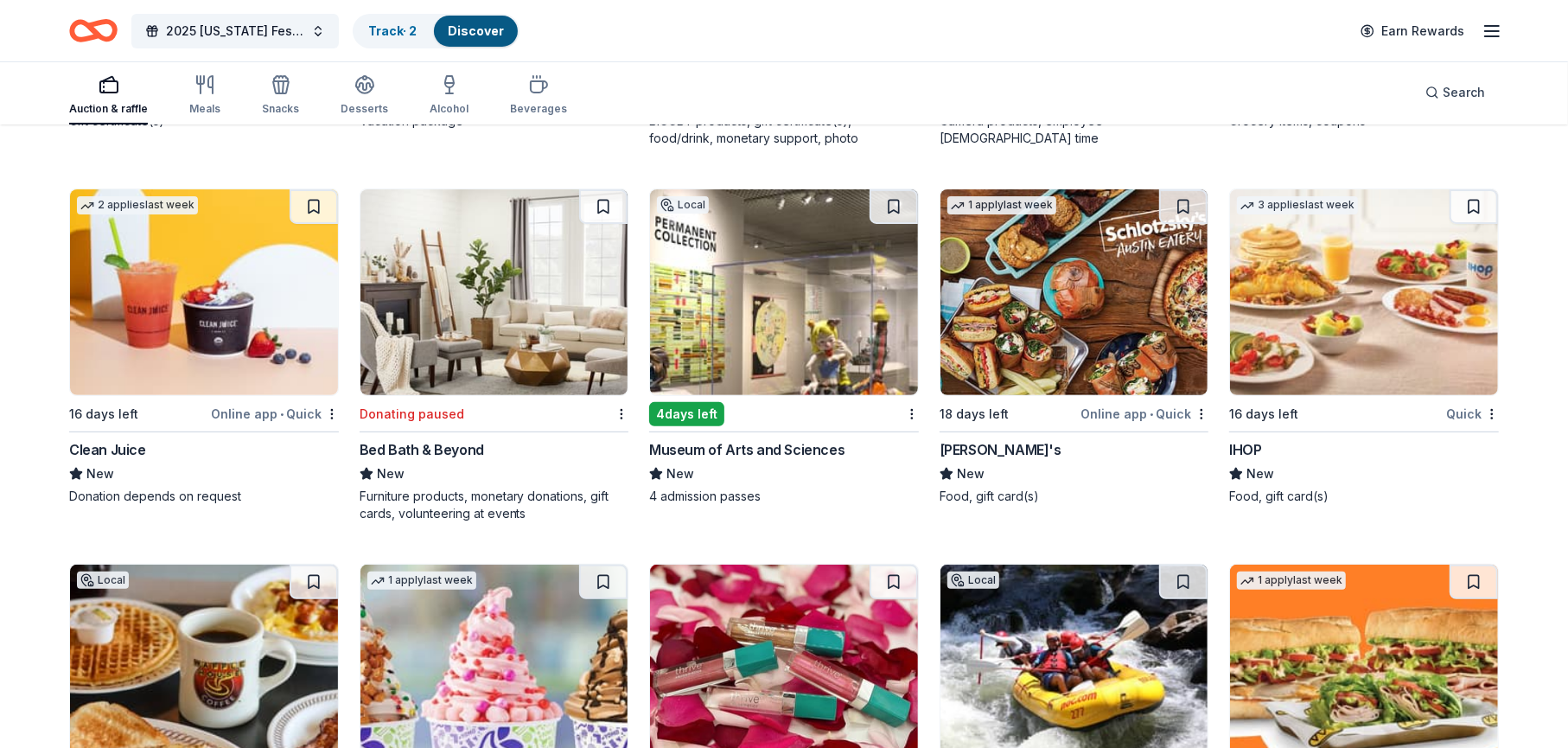
scroll to position [16791, 0]
click at [956, 438] on div "[PERSON_NAME]'s" at bounding box center [1001, 448] width 122 height 21
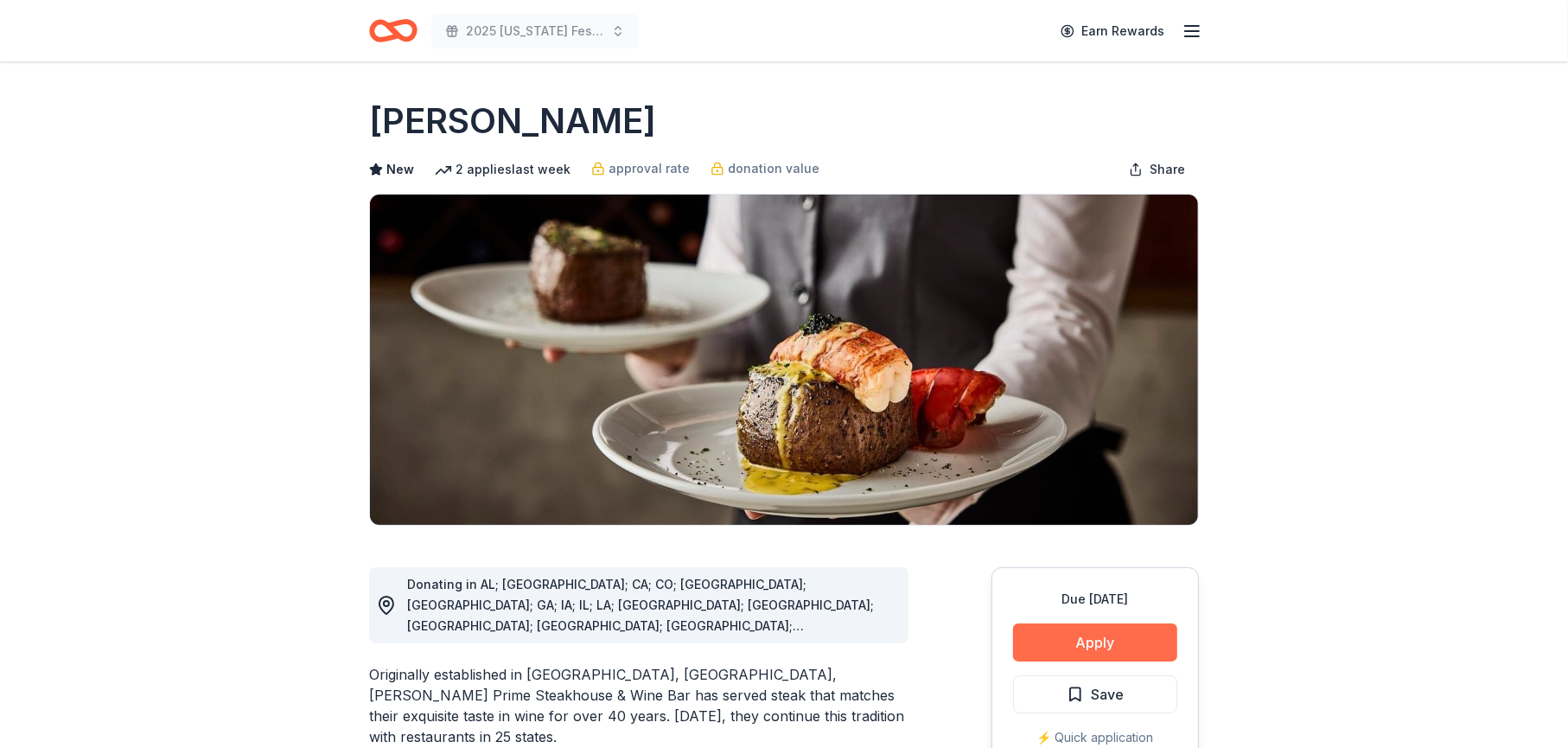
click at [1078, 642] on button "Apply" at bounding box center [1095, 642] width 164 height 38
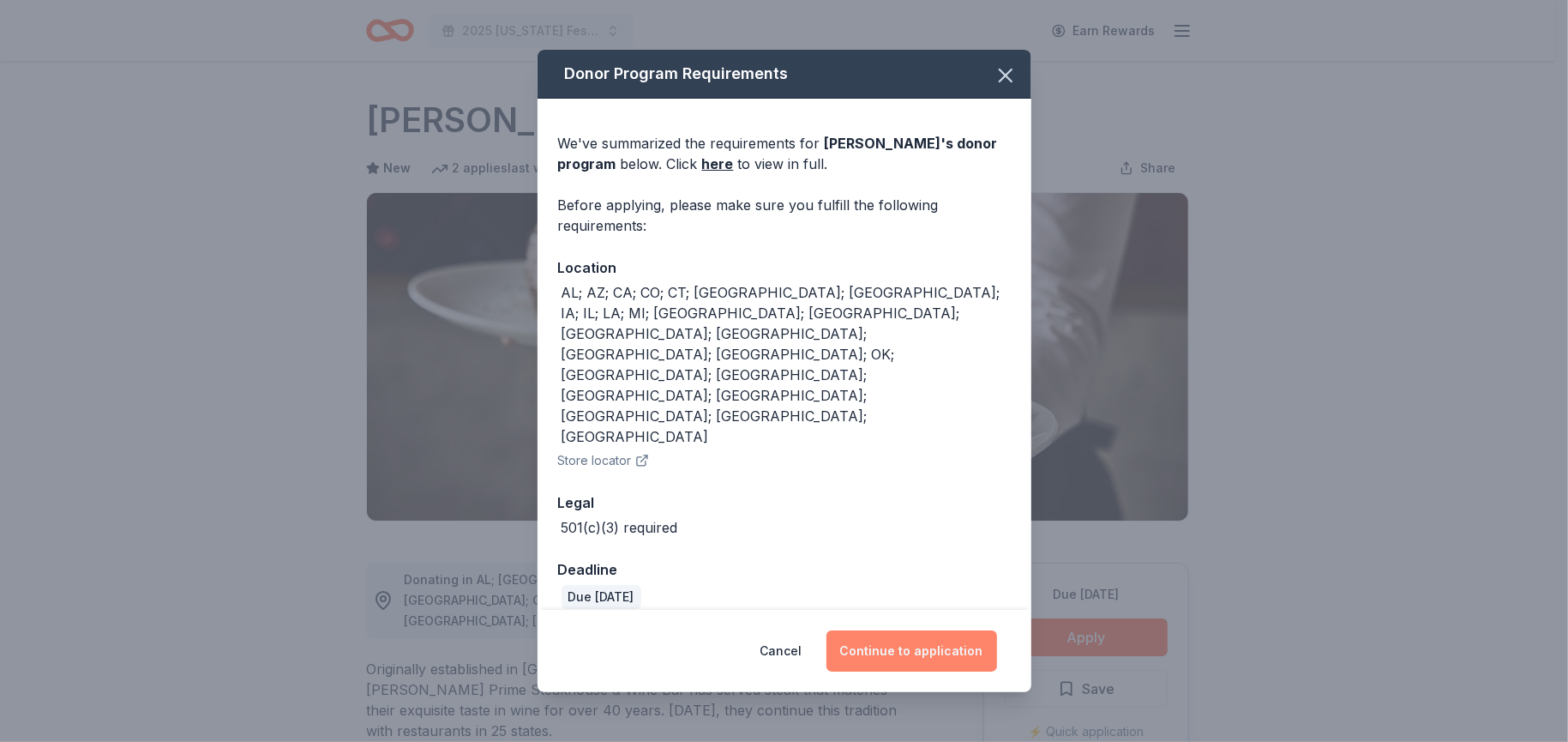
click at [917, 631] on button "Continue to application" at bounding box center [911, 652] width 171 height 42
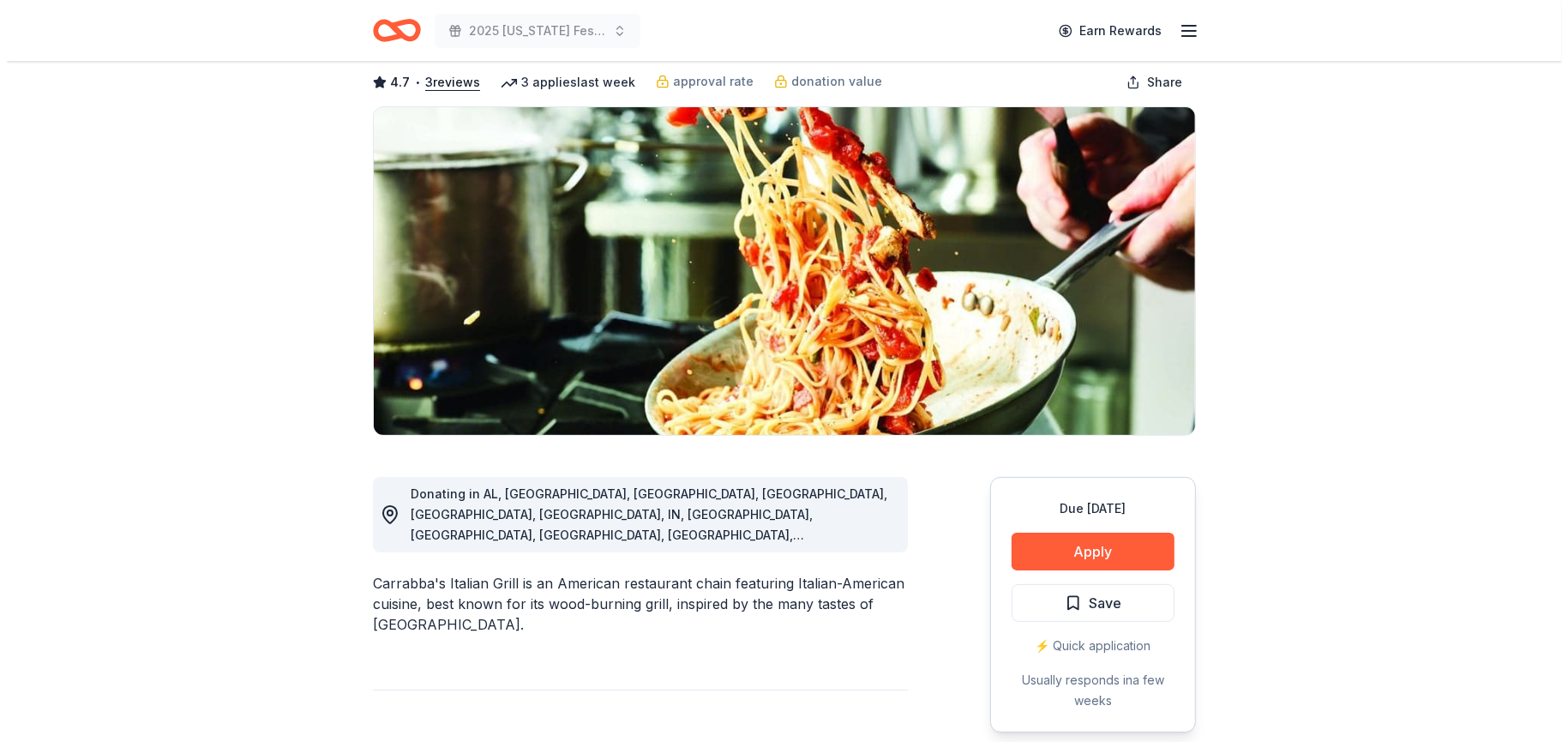
scroll to position [172, 0]
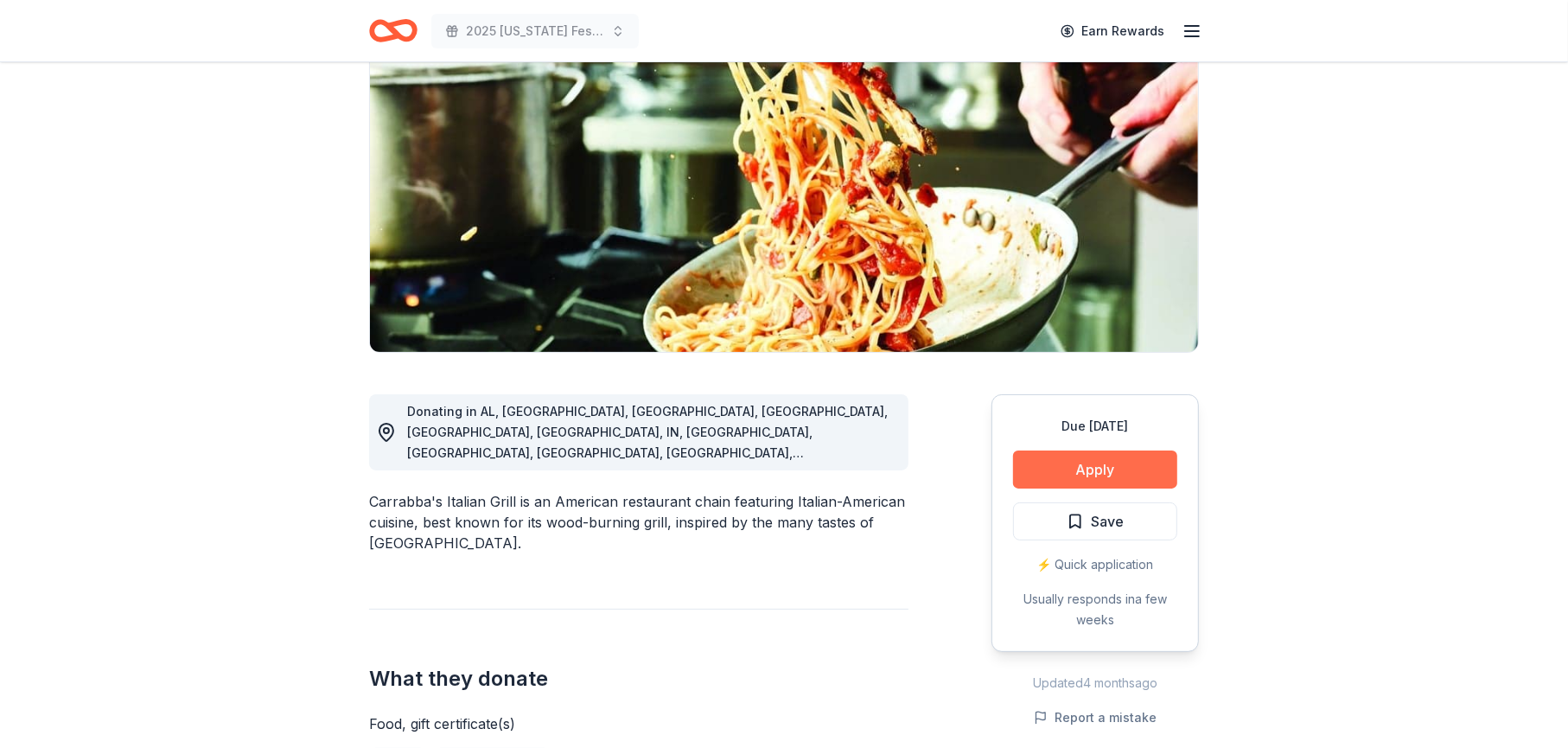
click at [1081, 468] on button "Apply" at bounding box center [1095, 470] width 164 height 38
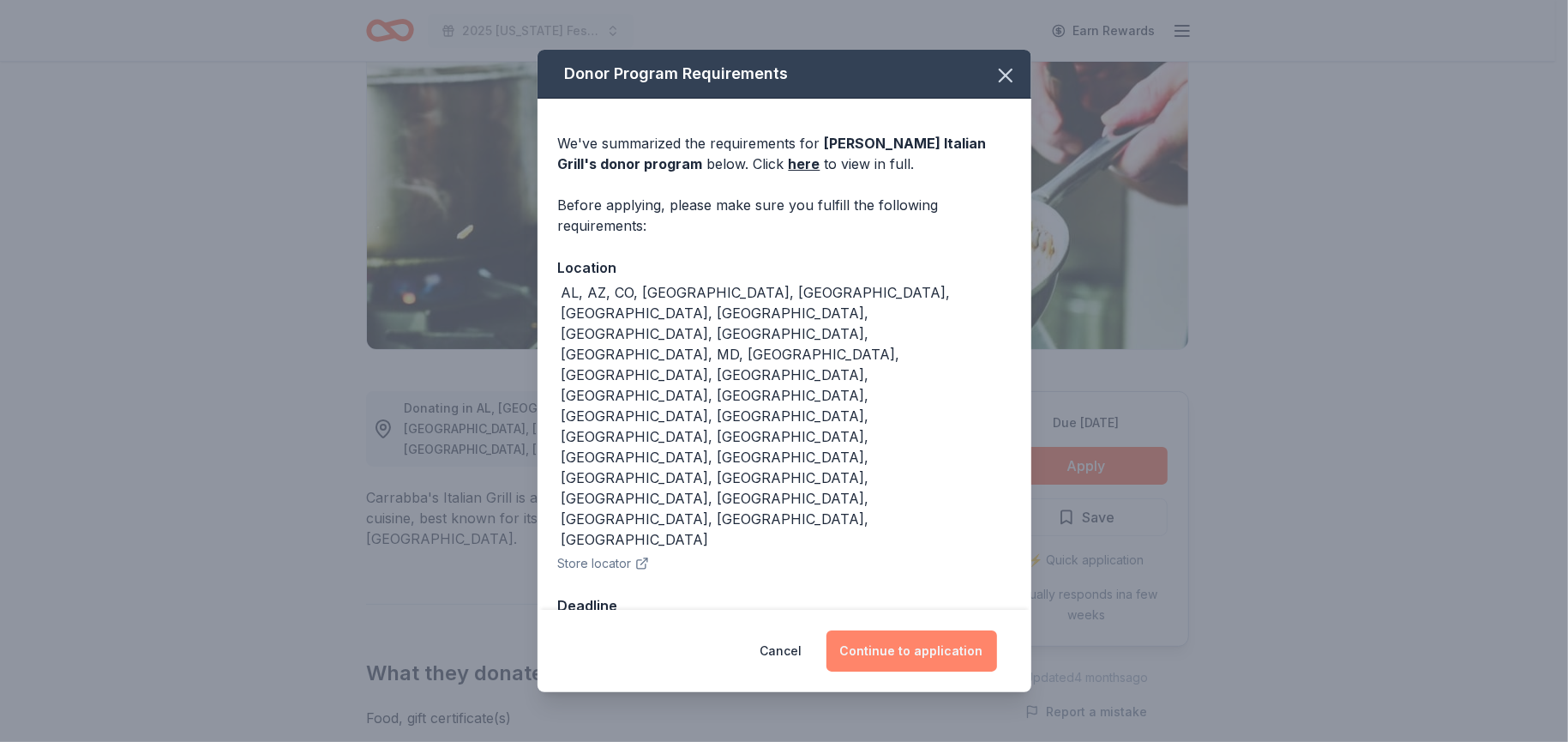
click at [871, 631] on button "Continue to application" at bounding box center [911, 652] width 171 height 42
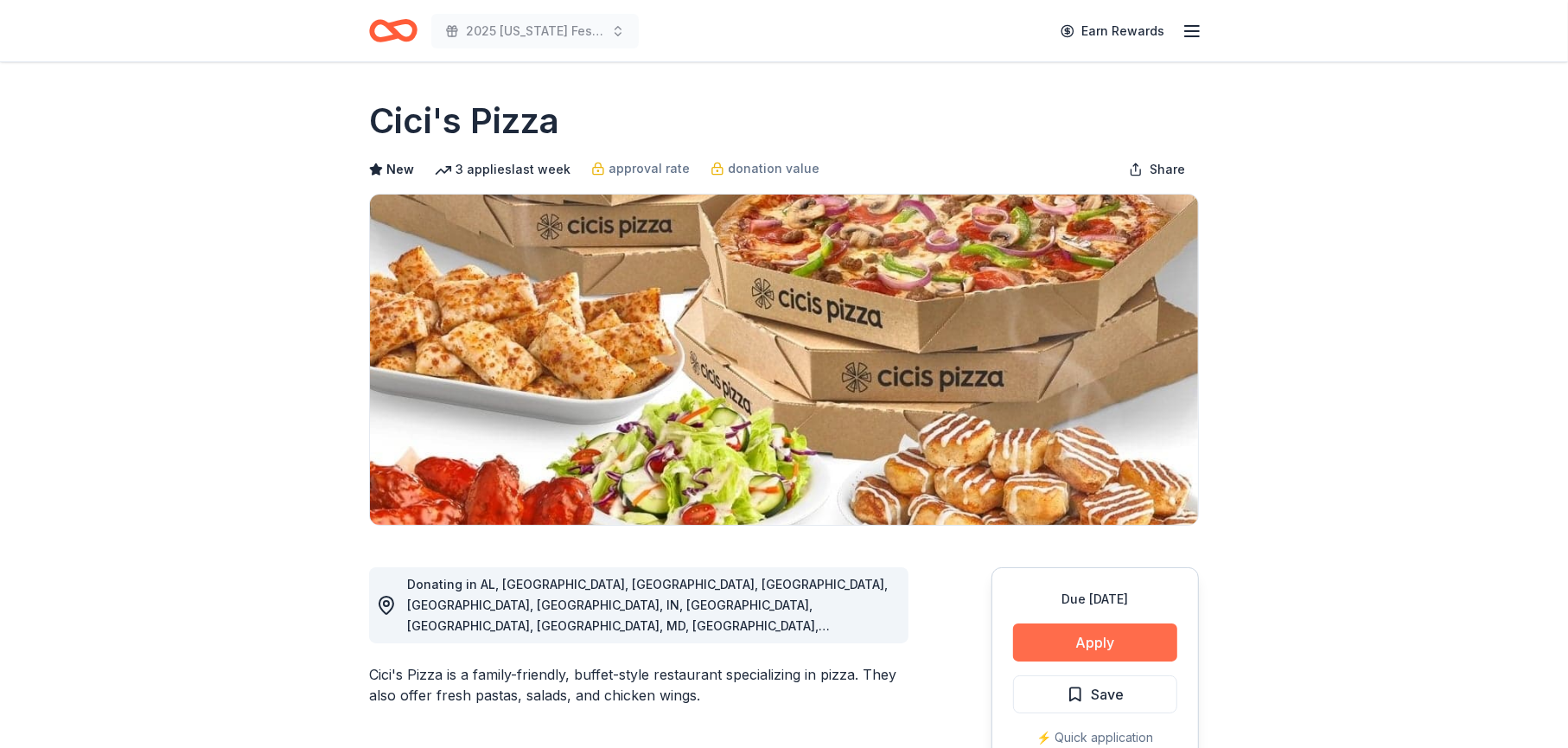
click at [1070, 634] on button "Apply" at bounding box center [1095, 642] width 164 height 38
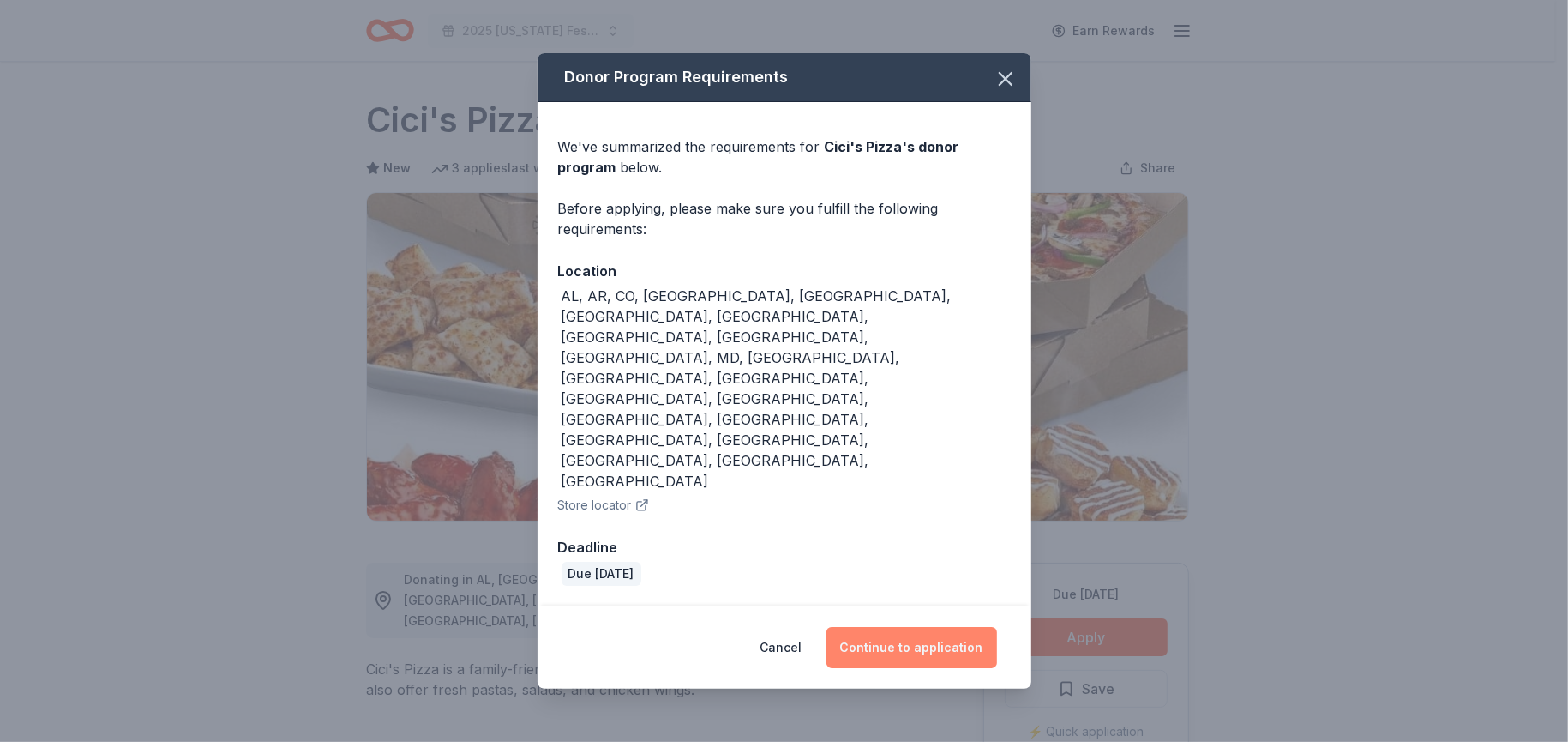
click at [925, 627] on button "Continue to application" at bounding box center [911, 648] width 171 height 42
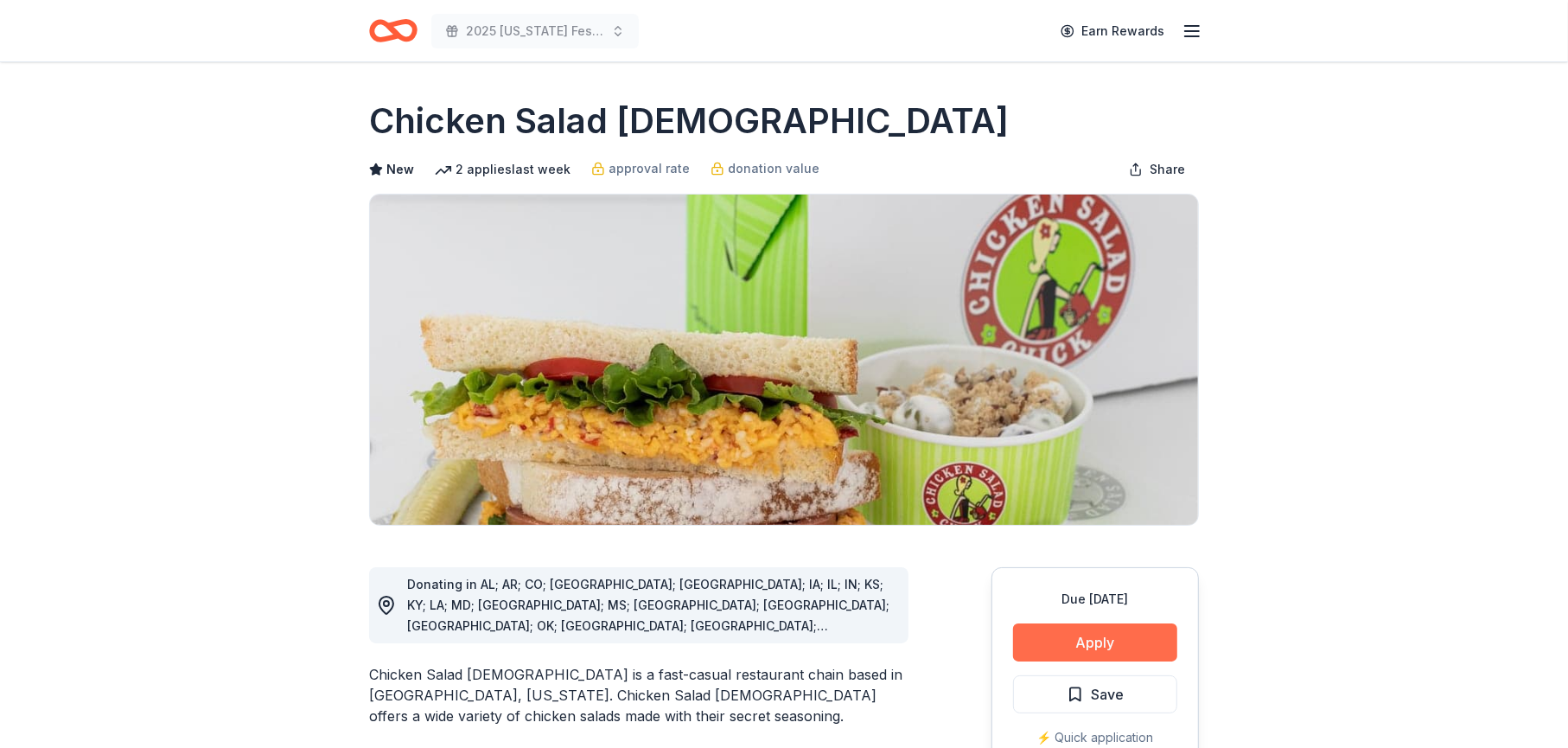
click at [1092, 638] on button "Apply" at bounding box center [1095, 642] width 164 height 38
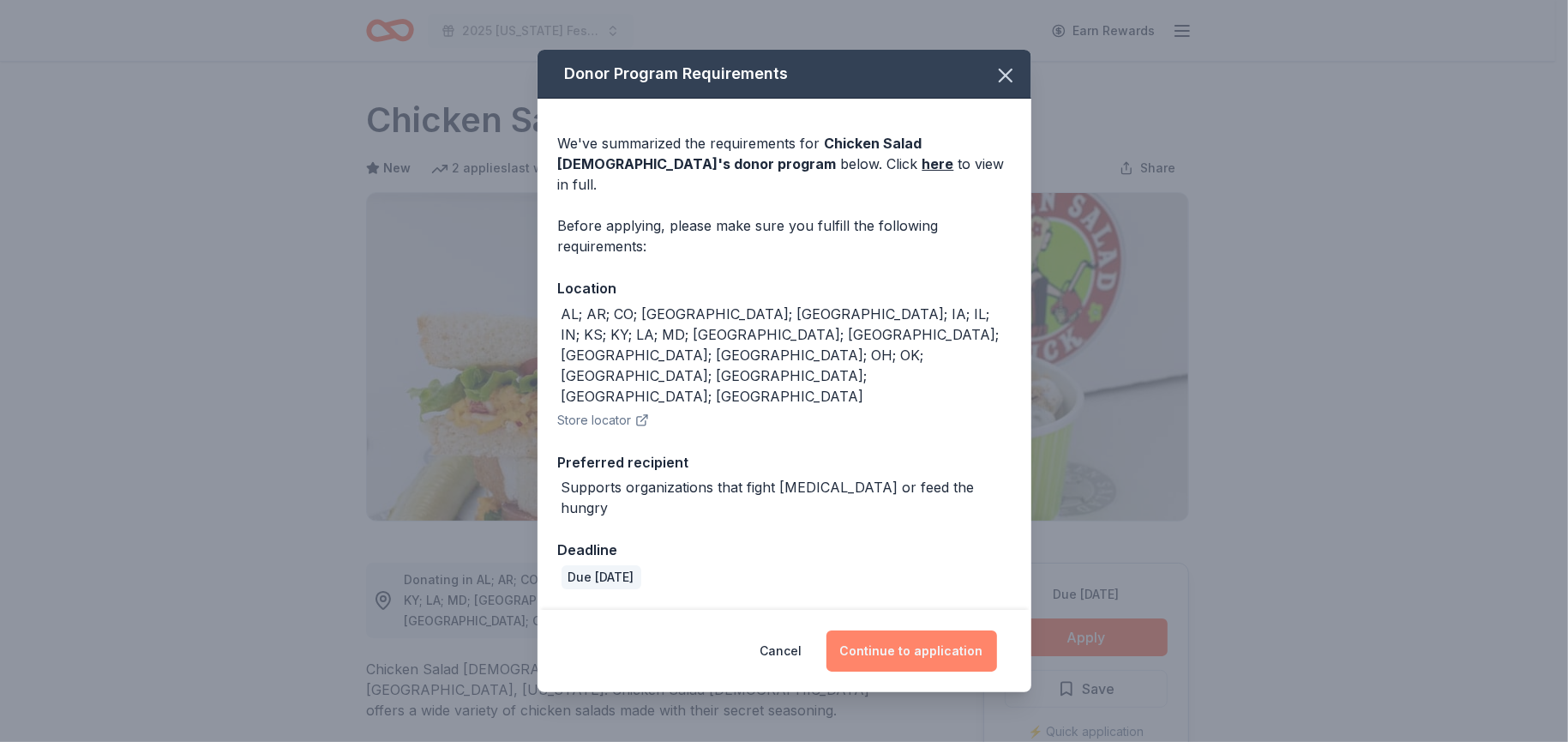
click at [969, 631] on button "Continue to application" at bounding box center [911, 652] width 171 height 42
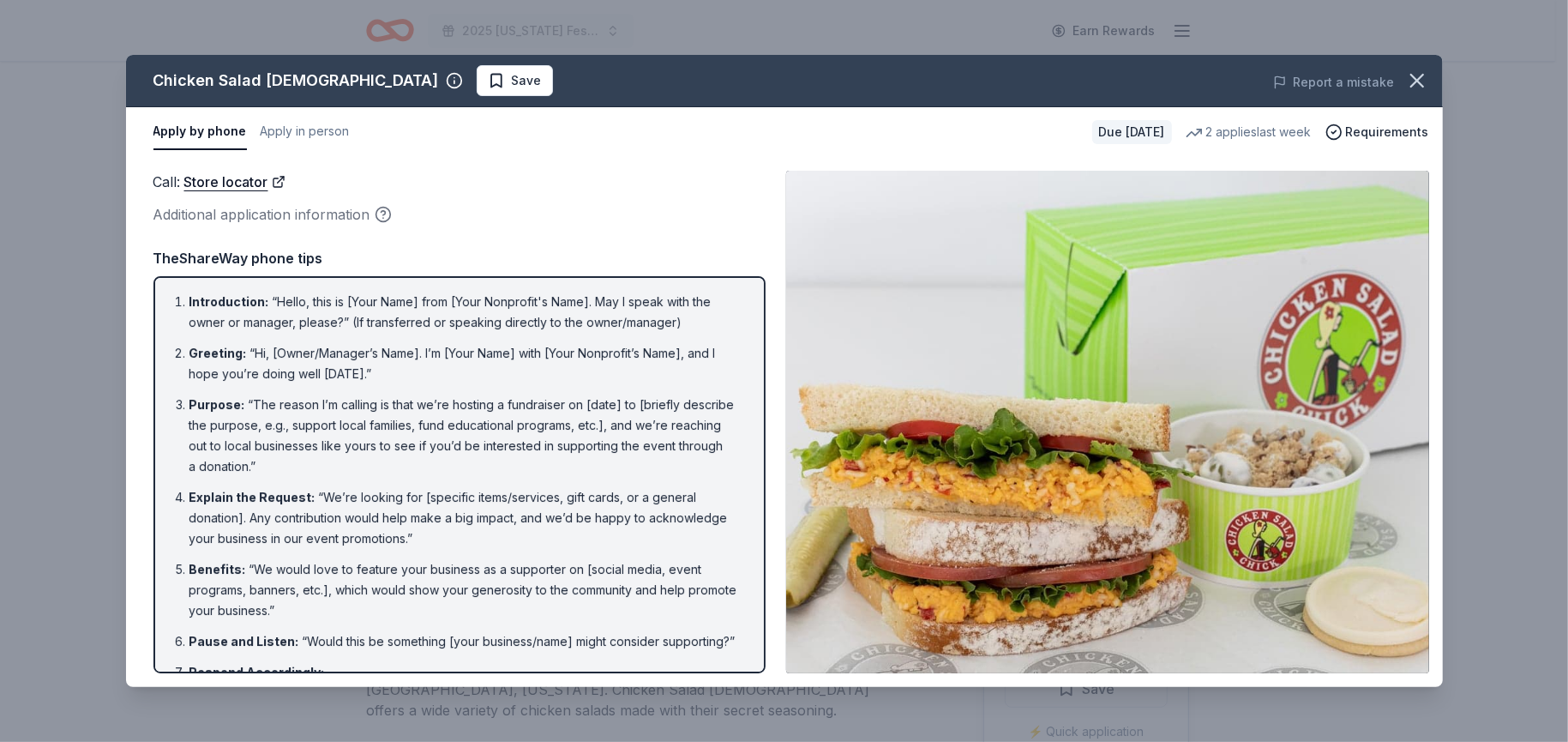
click at [1022, 386] on img at bounding box center [1107, 422] width 643 height 502
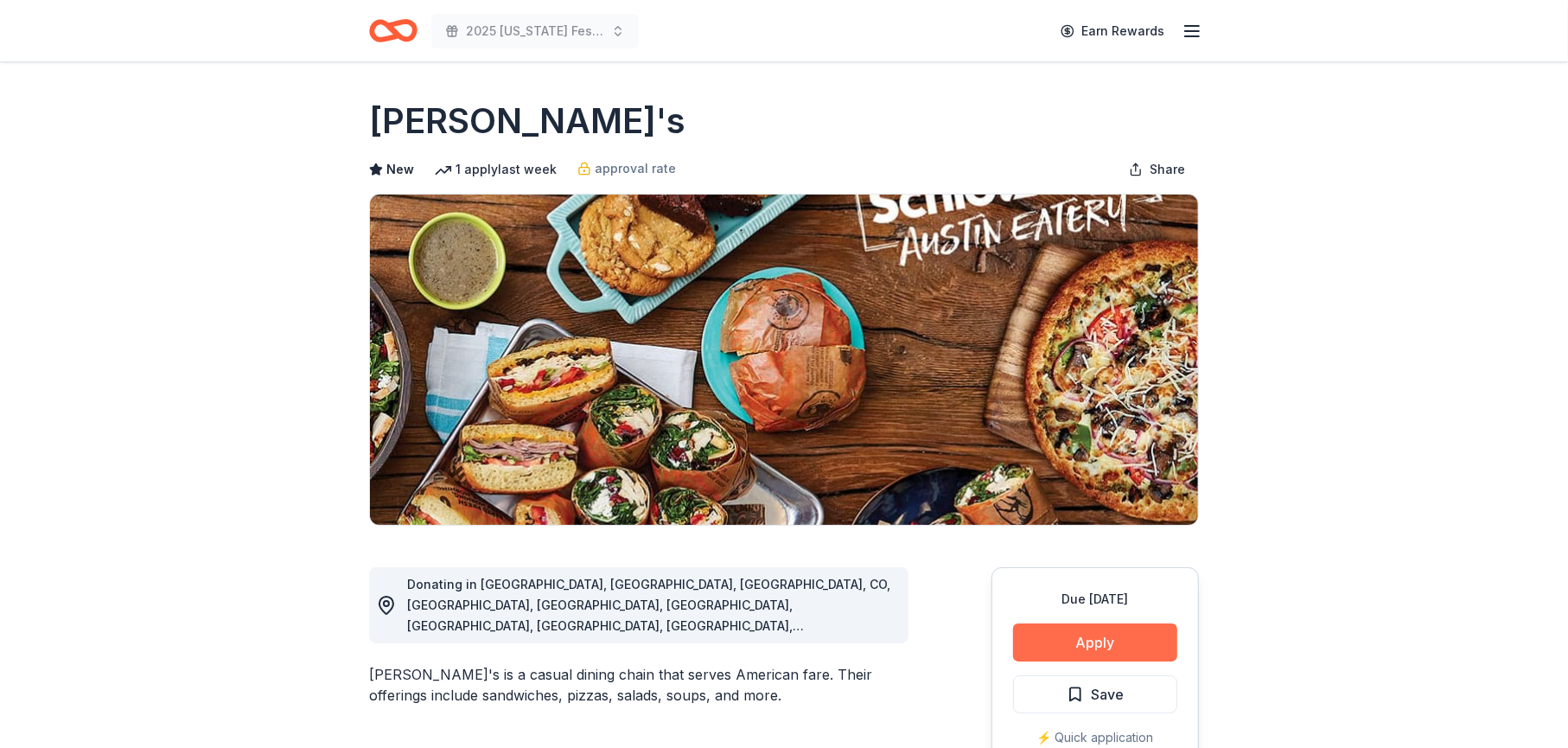
click at [1056, 643] on button "Apply" at bounding box center [1095, 642] width 164 height 38
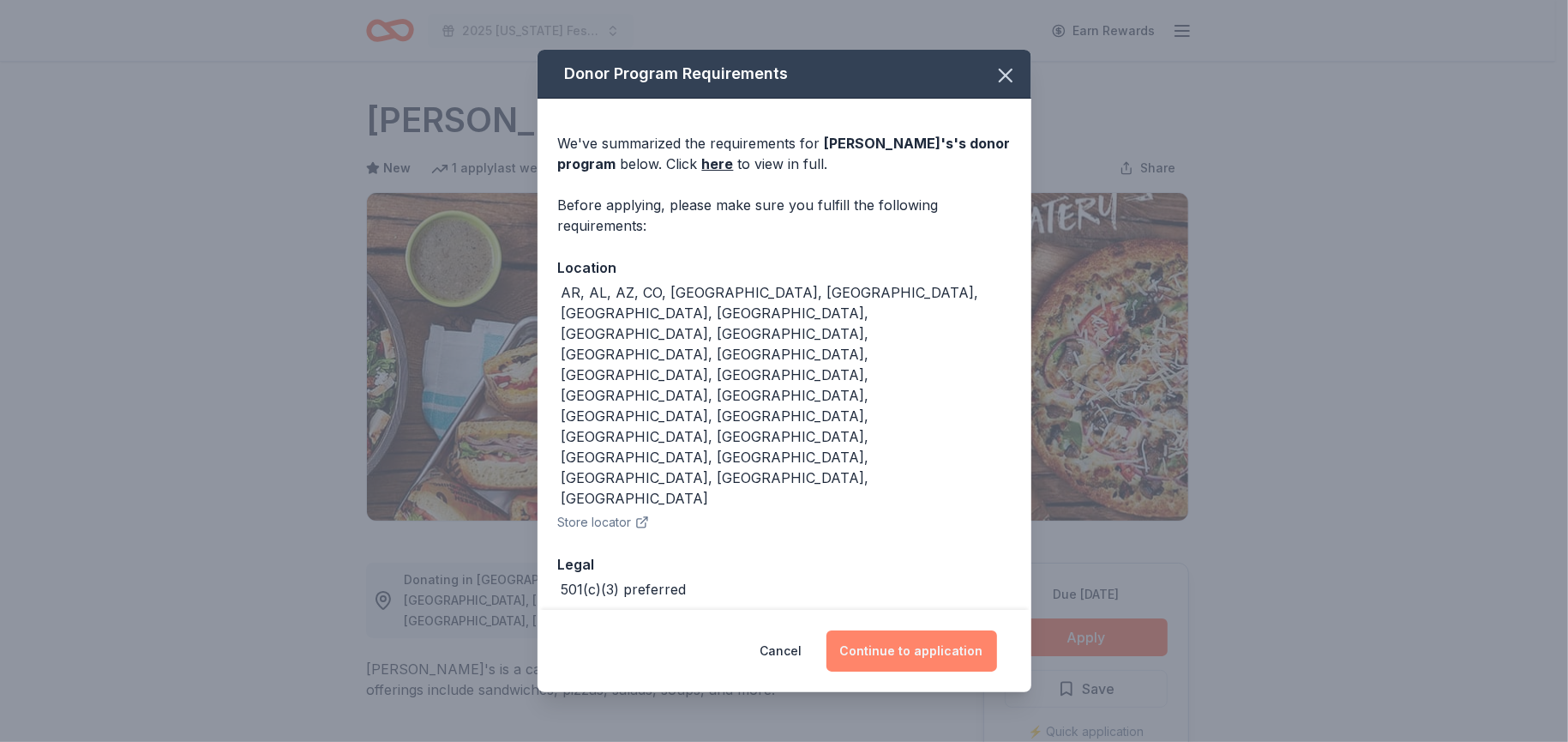
click at [921, 631] on button "Continue to application" at bounding box center [911, 652] width 171 height 42
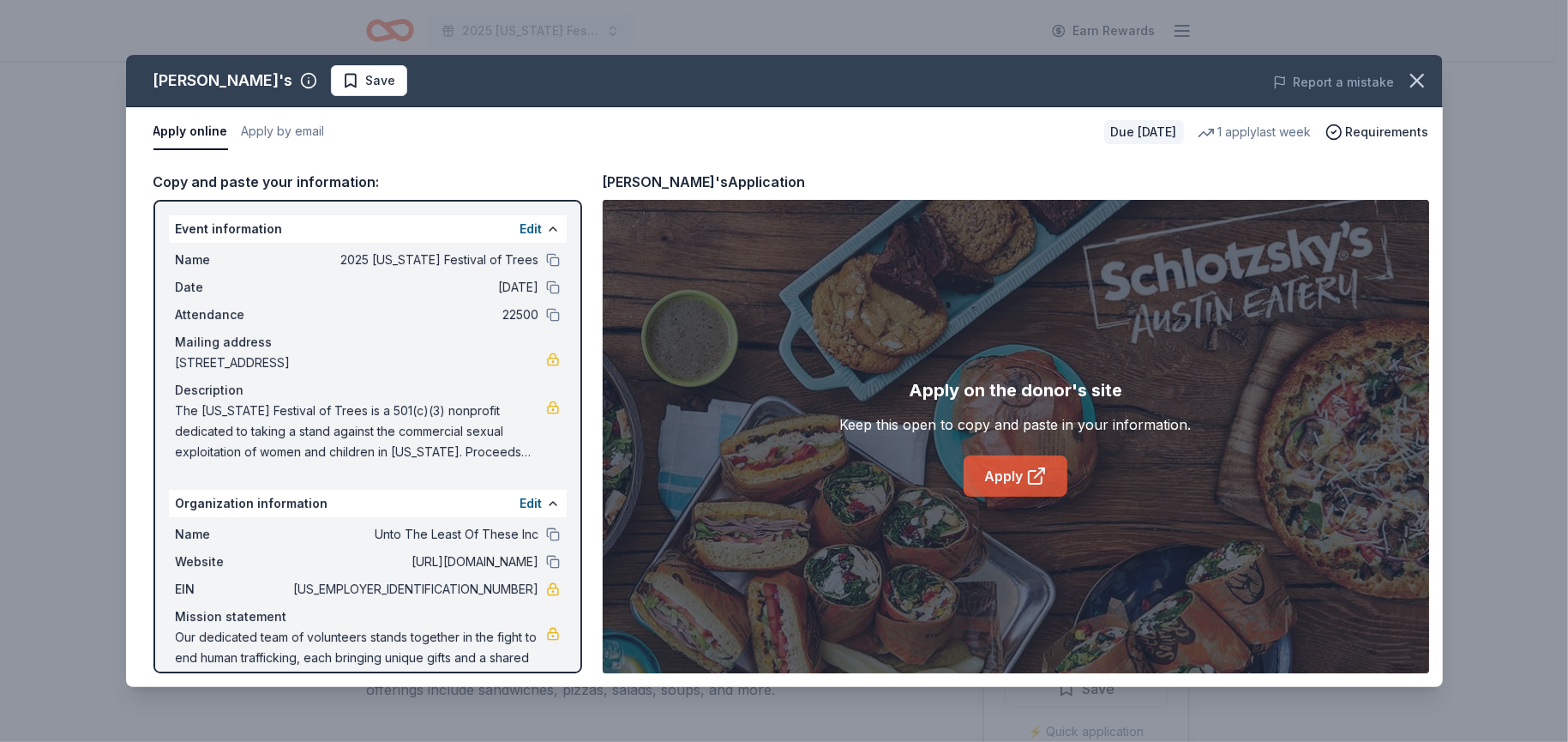
click at [994, 476] on link "Apply" at bounding box center [1015, 476] width 104 height 42
click at [1018, 475] on link "Apply" at bounding box center [1015, 476] width 104 height 42
click at [986, 465] on link "Apply" at bounding box center [1015, 476] width 104 height 42
click at [1003, 471] on link "Apply" at bounding box center [1015, 476] width 104 height 42
click at [1009, 471] on link "Apply" at bounding box center [1015, 476] width 104 height 42
